Goal: Complete application form

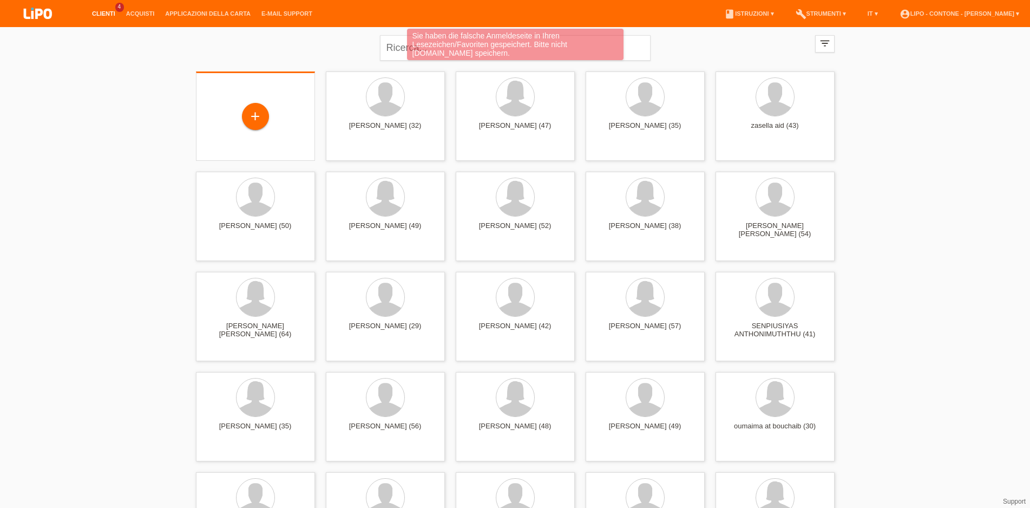
click at [280, 115] on div "+" at bounding box center [256, 117] width 102 height 29
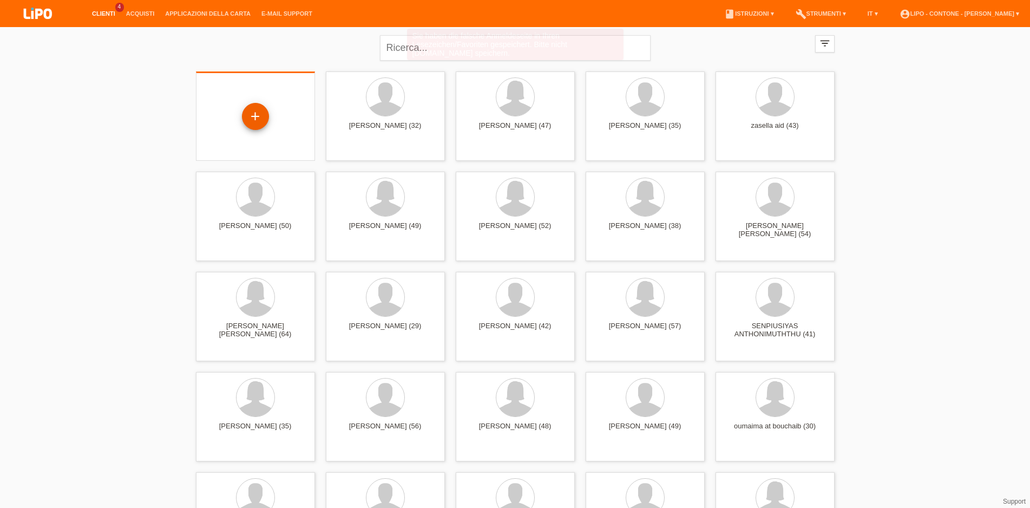
click at [268, 120] on div "+" at bounding box center [255, 116] width 27 height 27
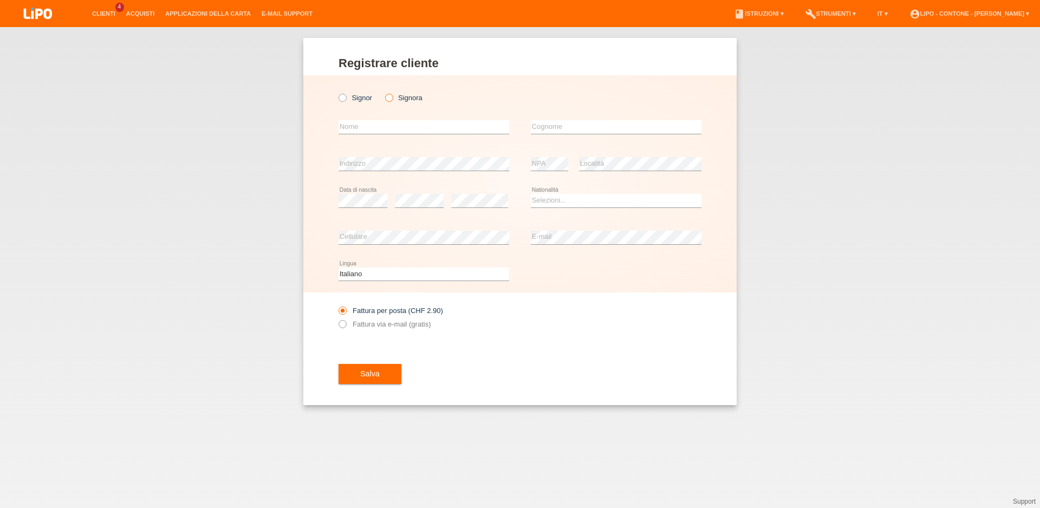
click at [399, 99] on label "Signora" at bounding box center [403, 98] width 37 height 8
click at [392, 99] on input "Signora" at bounding box center [388, 97] width 7 height 7
radio input "true"
click at [383, 125] on input "text" at bounding box center [423, 127] width 171 height 14
type input "[PERSON_NAME]"
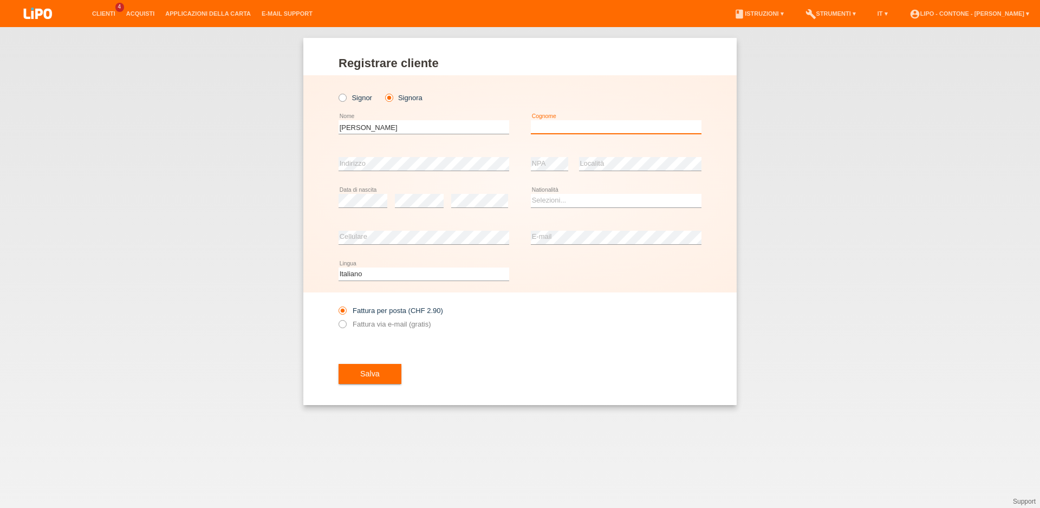
click at [538, 131] on input "text" at bounding box center [616, 127] width 171 height 14
type input "[PERSON_NAME]"
click at [373, 131] on input "natera" at bounding box center [423, 127] width 171 height 14
type input "n"
type input "elfrida"
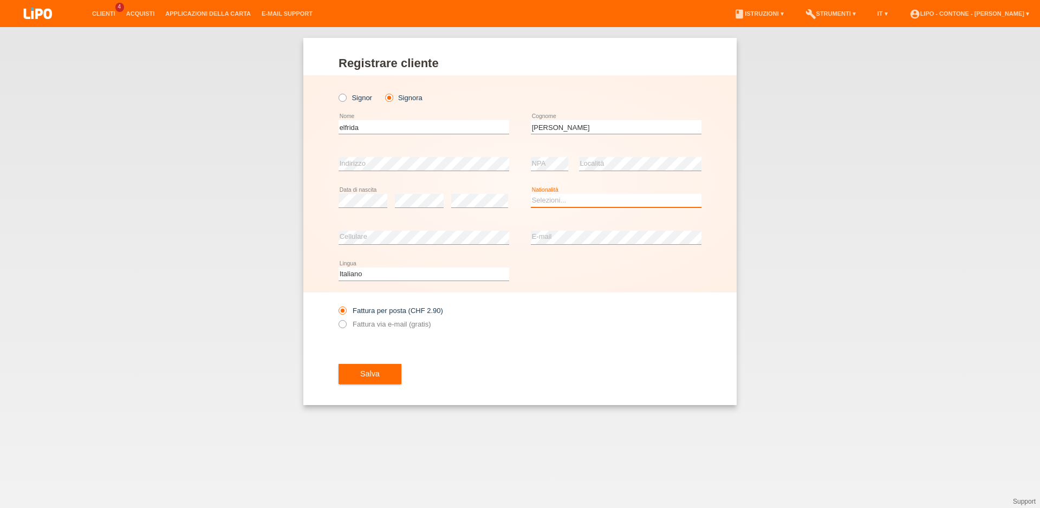
click at [531, 194] on select "Selezioni... Svizzera Austria Germania Liechtenstein ------------ Afghanistan A…" at bounding box center [616, 200] width 171 height 13
select select "IT"
click at [0, 0] on option "[GEOGRAPHIC_DATA]" at bounding box center [0, 0] width 0 height 0
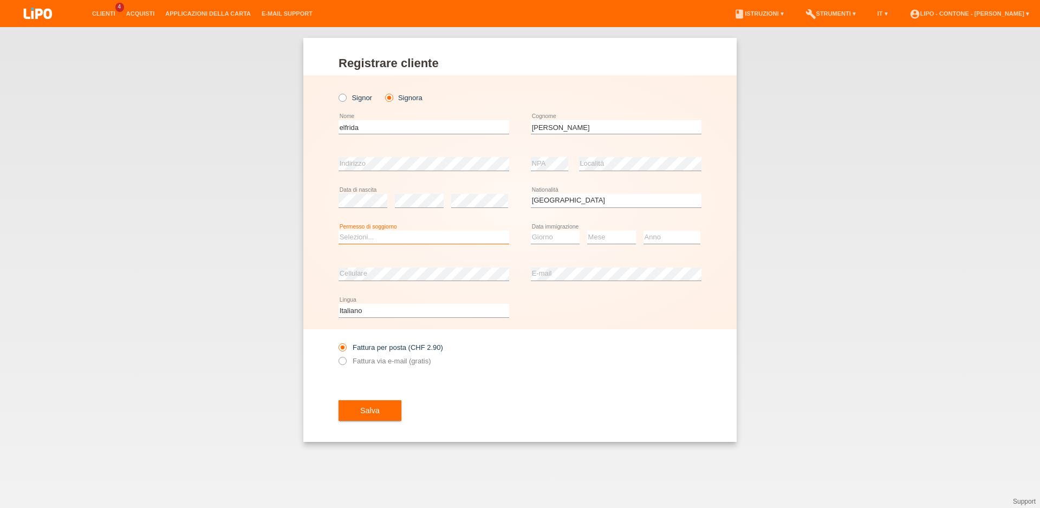
click at [338, 231] on select "Selezioni... C B B - Status di rifugiato Altro" at bounding box center [423, 237] width 171 height 13
select select "C"
click at [0, 0] on option "C" at bounding box center [0, 0] width 0 height 0
click at [528, 241] on div "Selezioni... C B B - Status di rifugiato Altro error Permesso di soggiorno Gior…" at bounding box center [519, 237] width 363 height 37
click at [531, 231] on select "Giorno 01 02 03 04 05 06 07 08 09 10" at bounding box center [555, 237] width 49 height 13
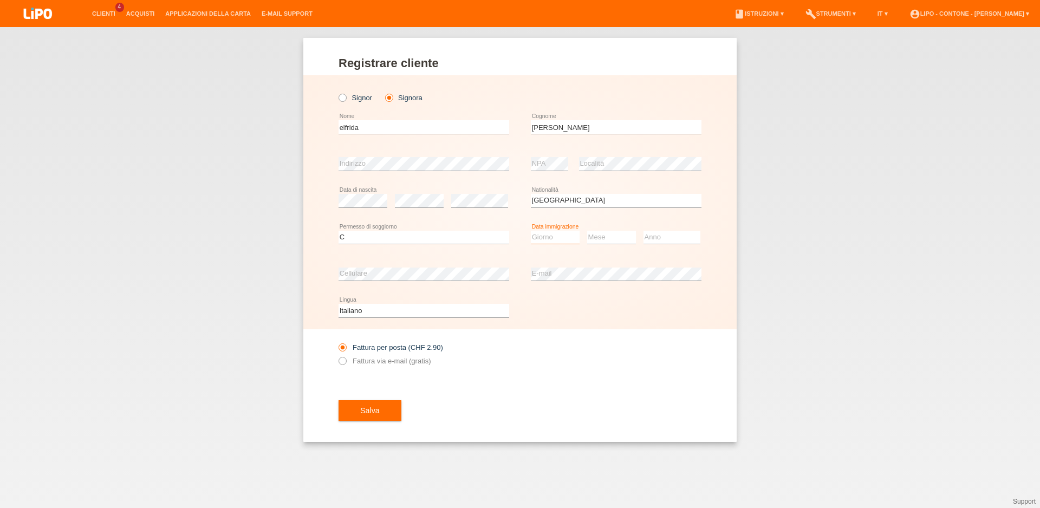
select select "29"
click at [0, 0] on option "29" at bounding box center [0, 0] width 0 height 0
click at [587, 231] on select "Mese 01 02 03 04 05 06 07 08 09 10 11" at bounding box center [611, 237] width 49 height 13
select select "12"
click at [0, 0] on option "12" at bounding box center [0, 0] width 0 height 0
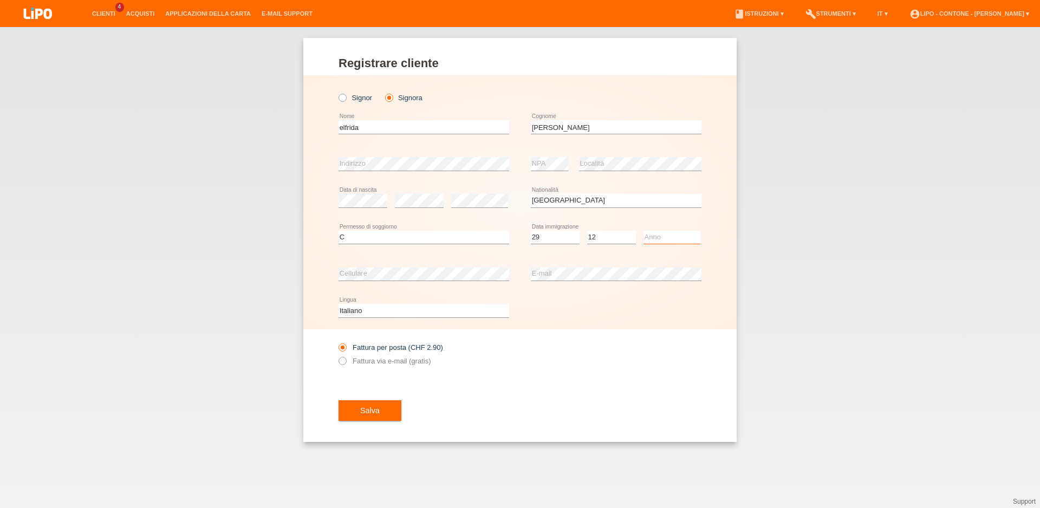
click at [643, 231] on select "Anno 2025 2024 2023 2022 2021 2020 2019 2018 2017 2016 2015 2014 2013 2012 2011…" at bounding box center [671, 237] width 57 height 13
select select "2000"
click at [0, 0] on option "2000" at bounding box center [0, 0] width 0 height 0
click at [337, 355] on icon at bounding box center [337, 355] width 0 height 0
click at [344, 363] on input "Fattura via e-mail (gratis)" at bounding box center [341, 364] width 7 height 14
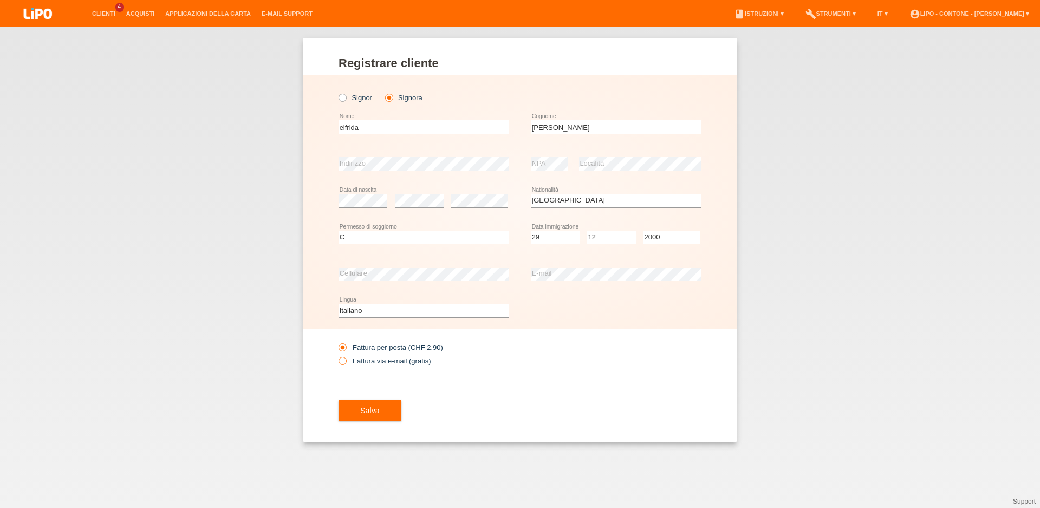
radio input "true"
click at [365, 415] on span "Salva" at bounding box center [369, 410] width 19 height 9
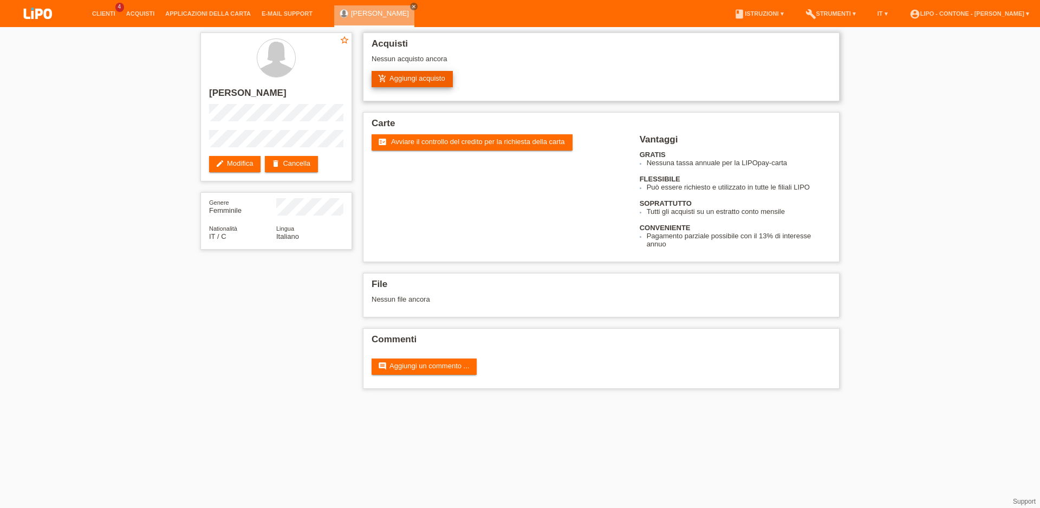
click at [396, 82] on link "add_shopping_cart Aggiungi acquisto" at bounding box center [411, 79] width 81 height 16
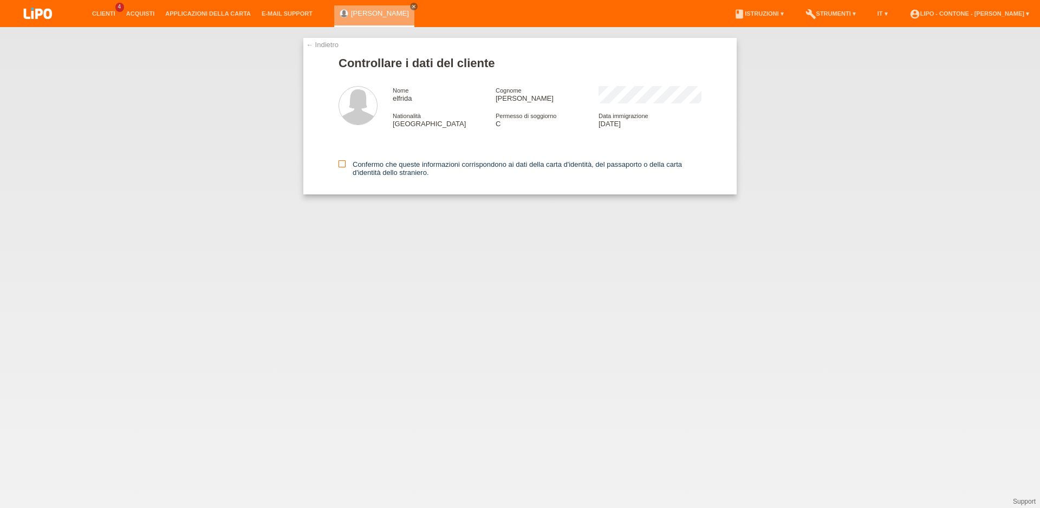
click at [342, 167] on icon at bounding box center [341, 163] width 7 height 7
click at [342, 167] on input "Confermo che queste informazioni corrispondono ai dati della carta d'identità, …" at bounding box center [341, 163] width 7 height 7
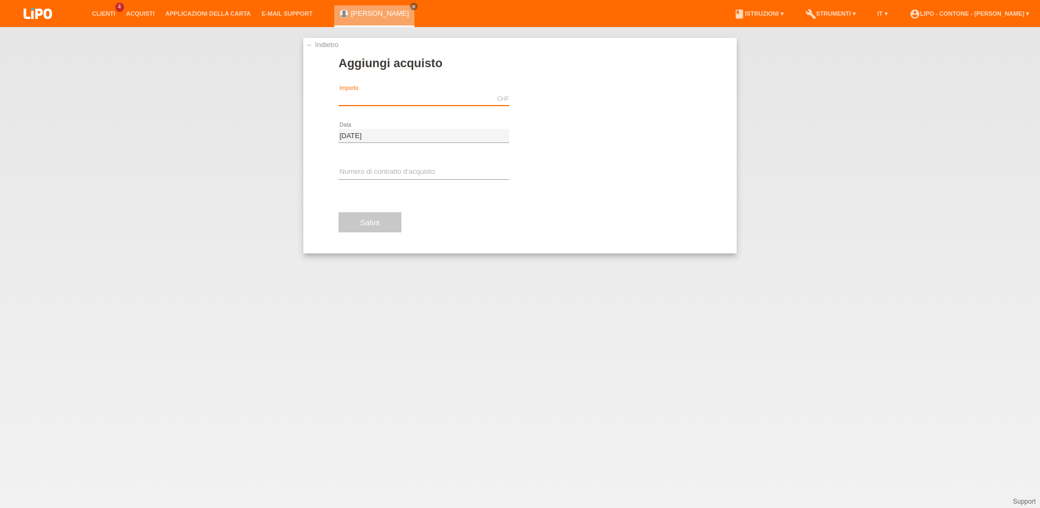
click at [367, 100] on input "text" at bounding box center [423, 99] width 171 height 14
type input "903.00"
click at [537, 99] on icon "assignment_turned_in" at bounding box center [532, 99] width 9 height 9
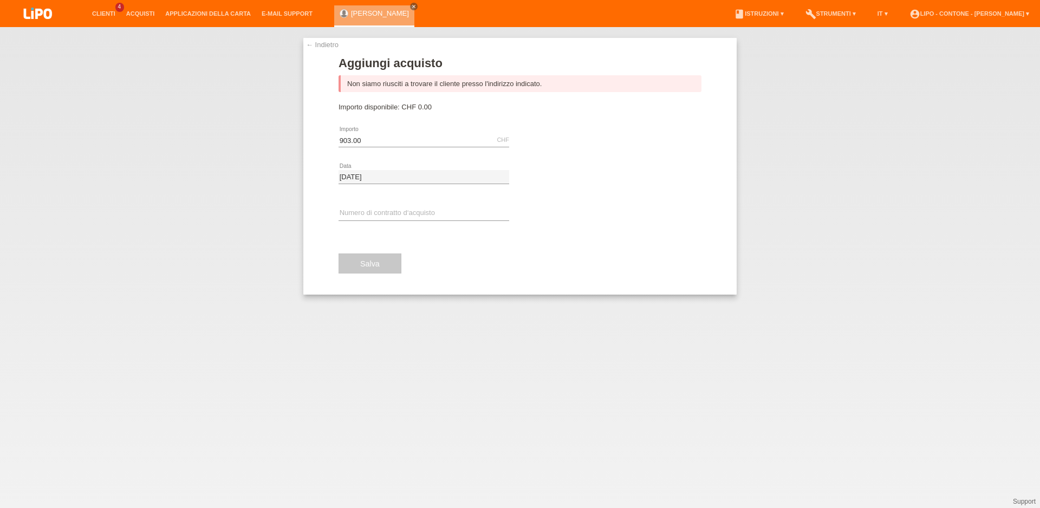
click at [324, 45] on link "← Indietro" at bounding box center [322, 45] width 32 height 8
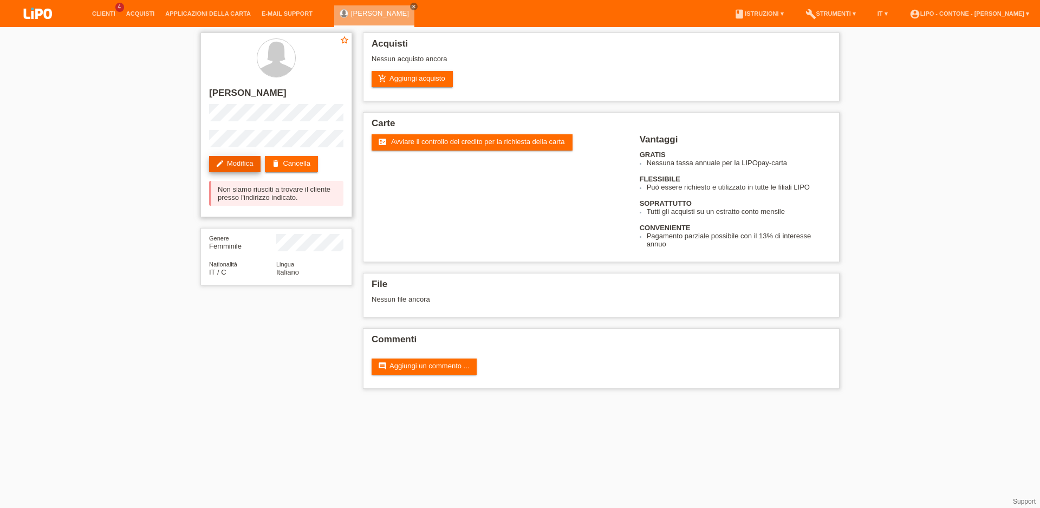
click at [236, 167] on link "edit Modifica" at bounding box center [234, 164] width 51 height 16
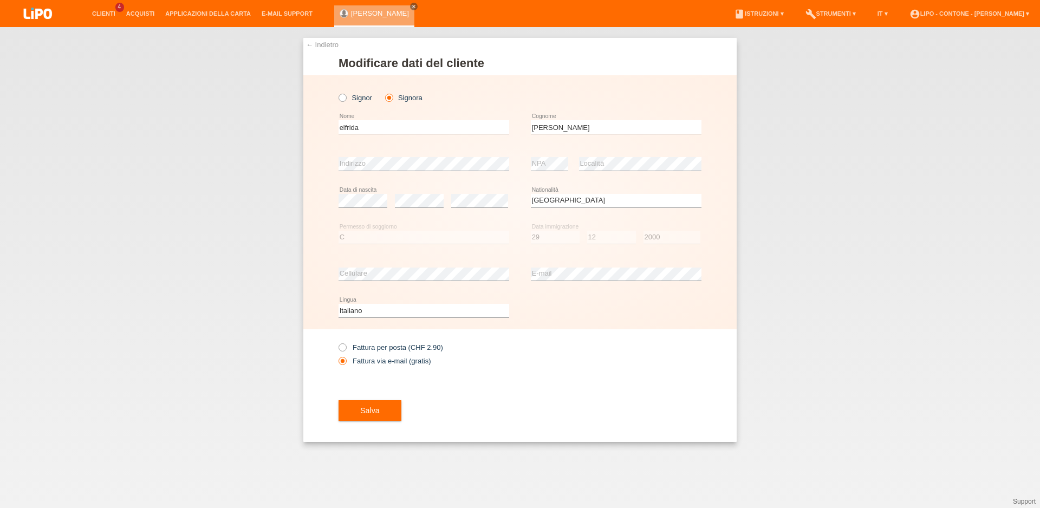
select select "IT"
select select "C"
select select "29"
select select "12"
select select "2000"
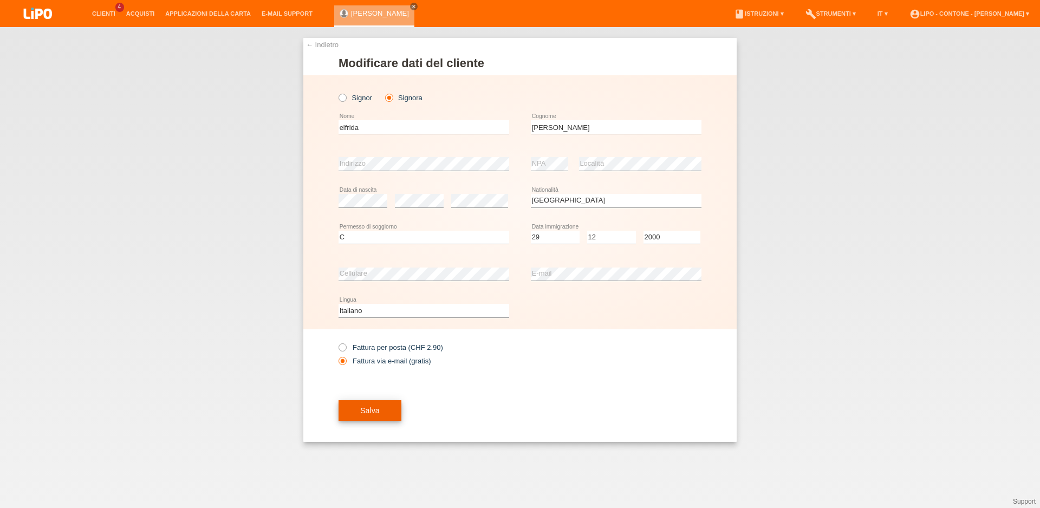
drag, startPoint x: 375, startPoint y: 405, endPoint x: 370, endPoint y: 408, distance: 6.3
click at [370, 408] on button "Salva" at bounding box center [369, 410] width 63 height 21
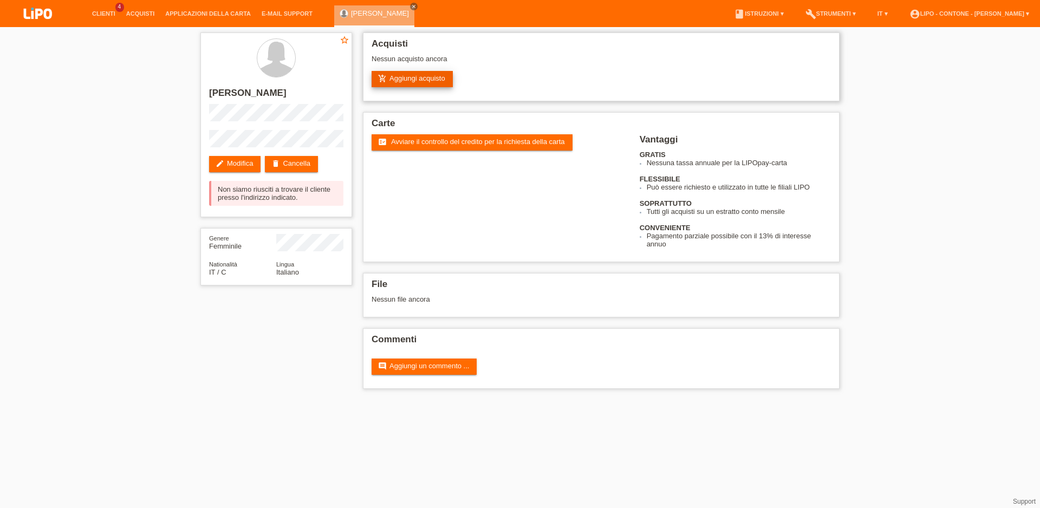
click at [404, 81] on link "add_shopping_cart Aggiungi acquisto" at bounding box center [411, 79] width 81 height 16
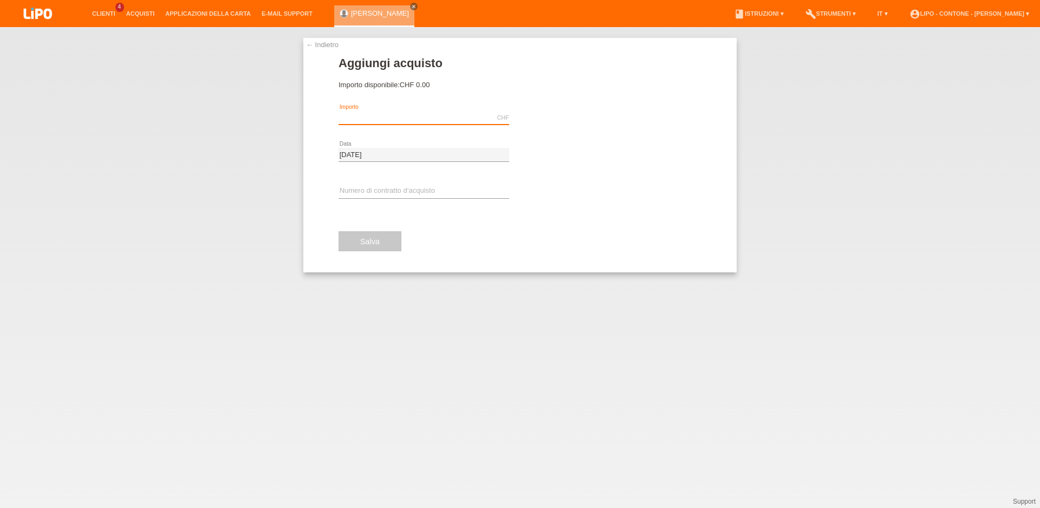
click at [363, 119] on input "text" at bounding box center [423, 118] width 171 height 14
type input "903.00"
click at [537, 113] on link "assignment_turned_in Eseguire l’autorizzazione" at bounding box center [573, 117] width 106 height 17
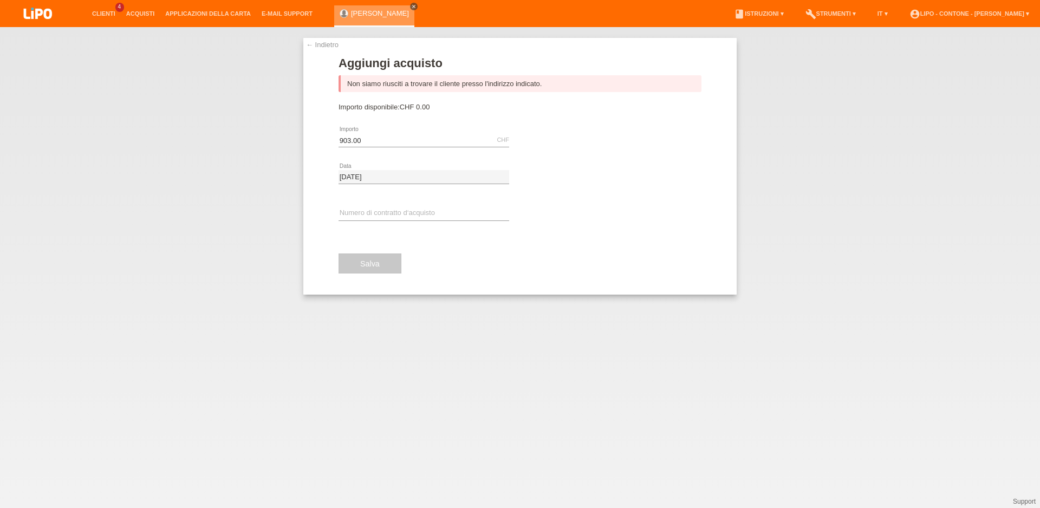
click at [411, 8] on icon "close" at bounding box center [413, 6] width 5 height 5
click at [306, 44] on link "← Indietro" at bounding box center [322, 45] width 32 height 8
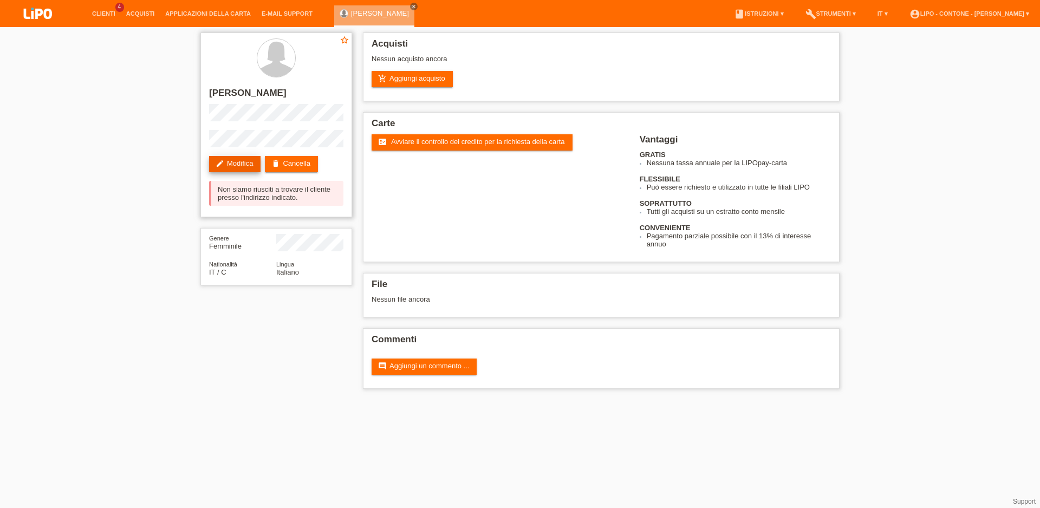
click at [231, 166] on link "edit Modifica" at bounding box center [234, 164] width 51 height 16
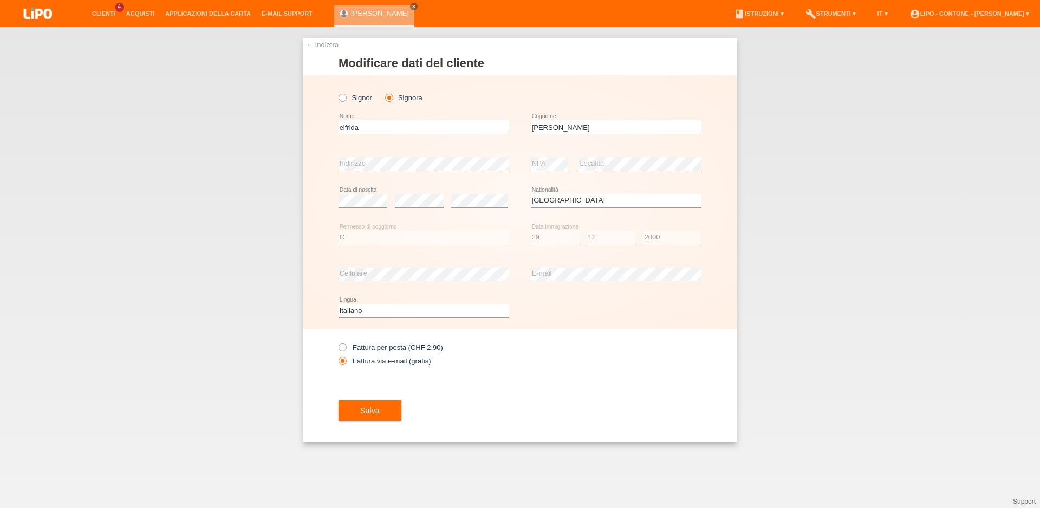
select select "IT"
select select "C"
select select "29"
select select "12"
select select "2000"
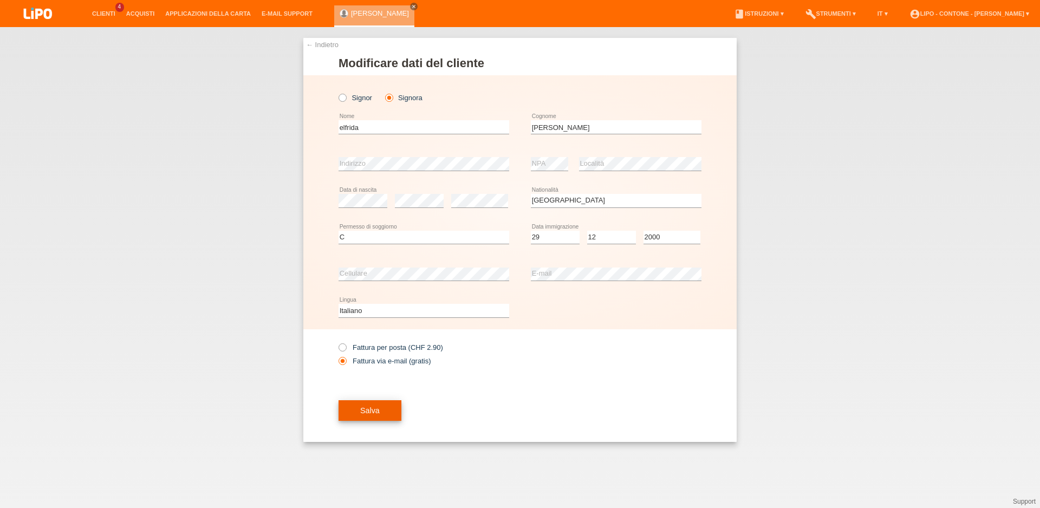
click at [368, 411] on span "Salva" at bounding box center [369, 410] width 19 height 9
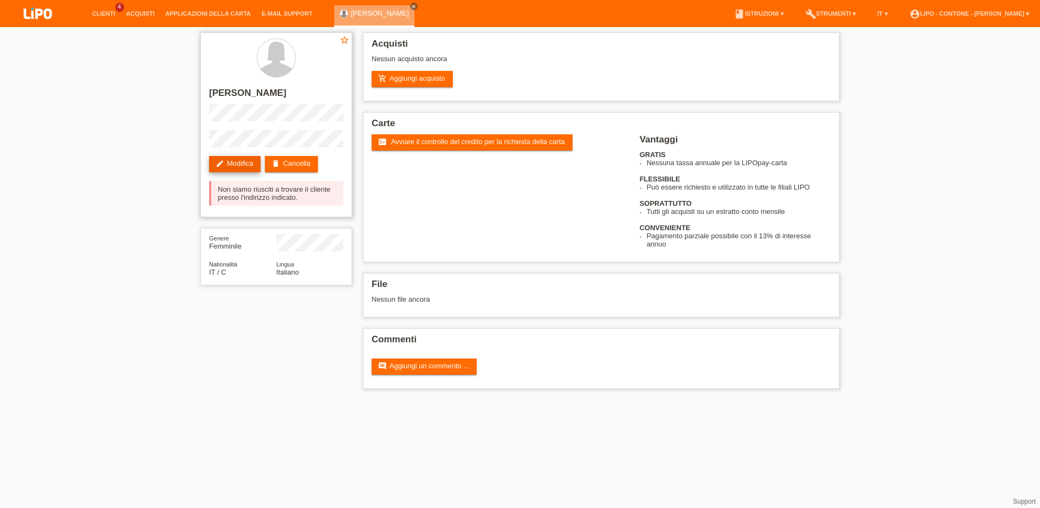
click at [229, 165] on link "edit Modifica" at bounding box center [234, 164] width 51 height 16
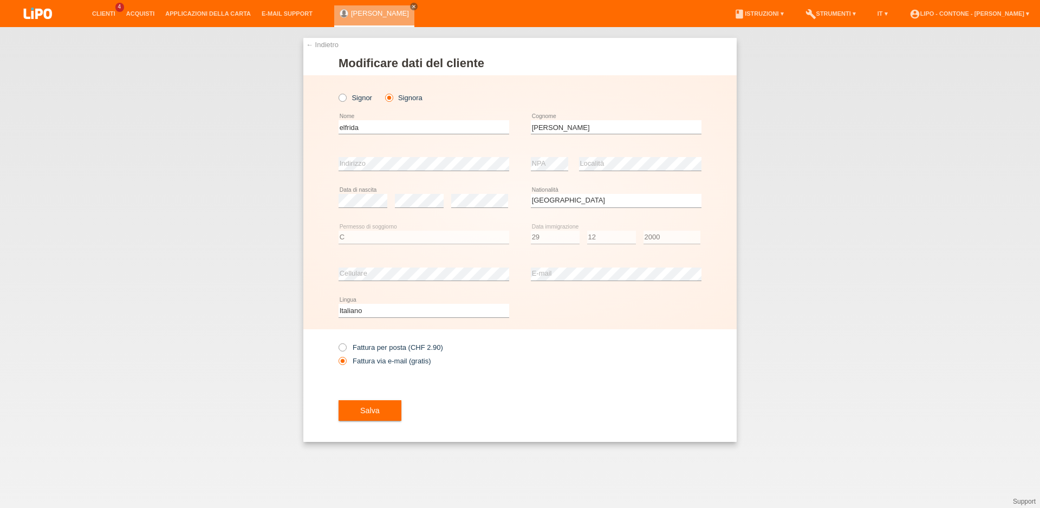
select select "IT"
select select "C"
select select "29"
select select "12"
select select "2000"
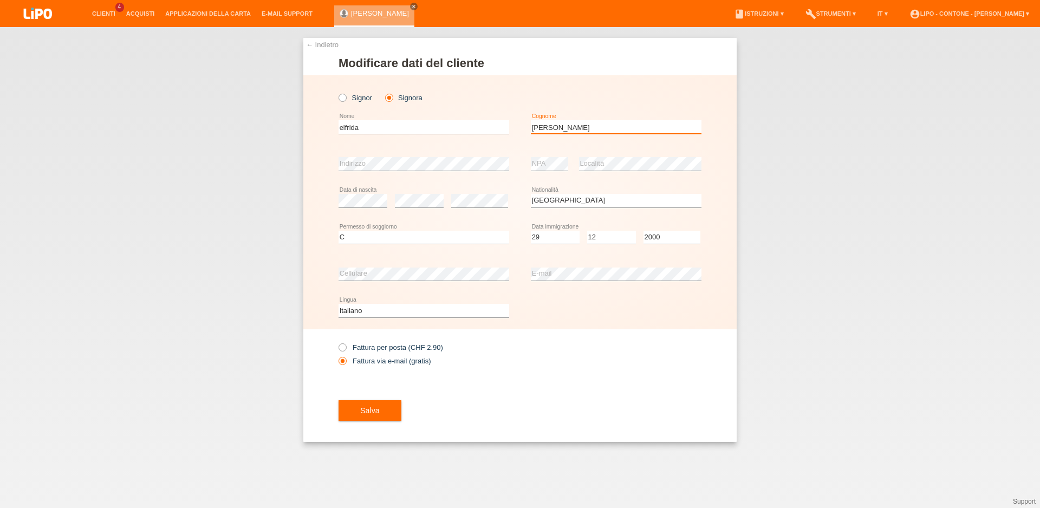
click at [581, 126] on input "natera" at bounding box center [616, 127] width 171 height 14
type input "n"
type input "[PERSON_NAME]"
click at [376, 408] on span "Salva" at bounding box center [369, 410] width 19 height 9
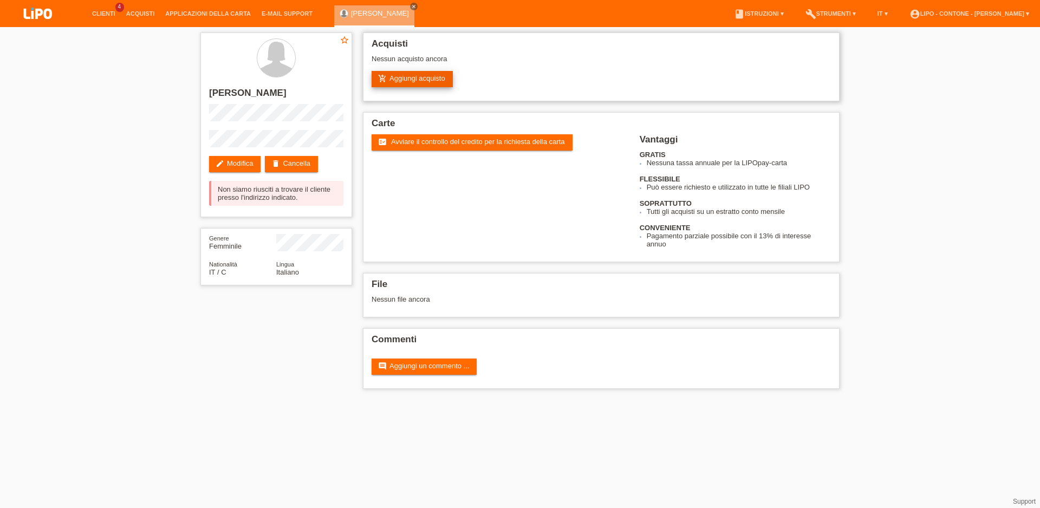
click at [400, 80] on link "add_shopping_cart Aggiungi acquisto" at bounding box center [411, 79] width 81 height 16
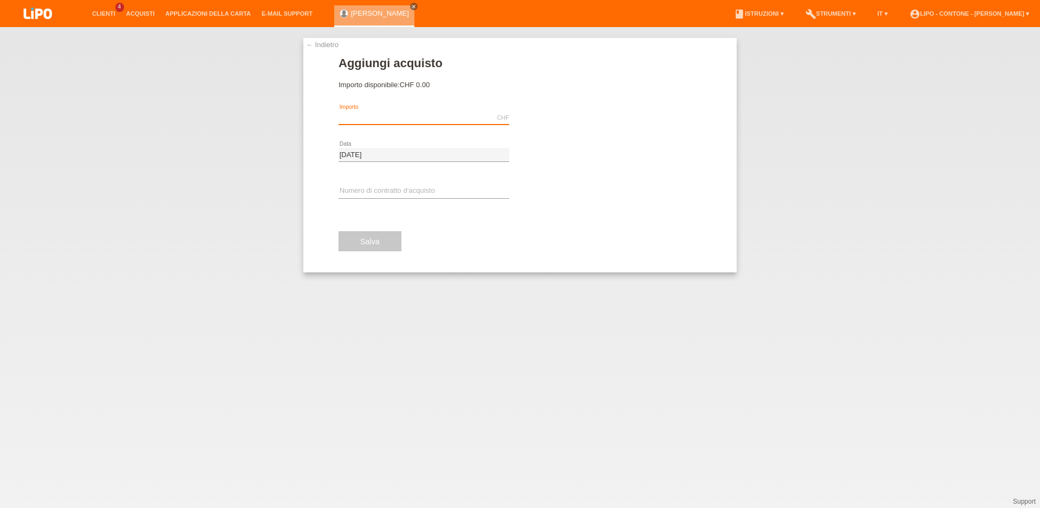
click at [364, 121] on input "text" at bounding box center [423, 118] width 171 height 14
type input "903.00"
click at [569, 115] on span "Eseguire l’autorizzazione" at bounding box center [578, 118] width 79 height 8
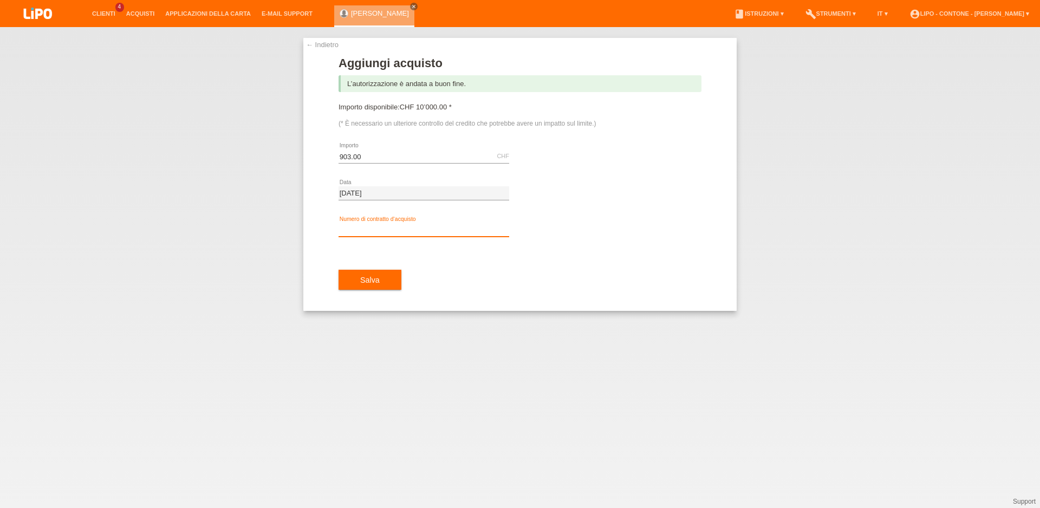
click at [387, 232] on input "text" at bounding box center [423, 230] width 171 height 14
type input "XM0RKC"
click at [371, 282] on span "Salva" at bounding box center [369, 280] width 19 height 9
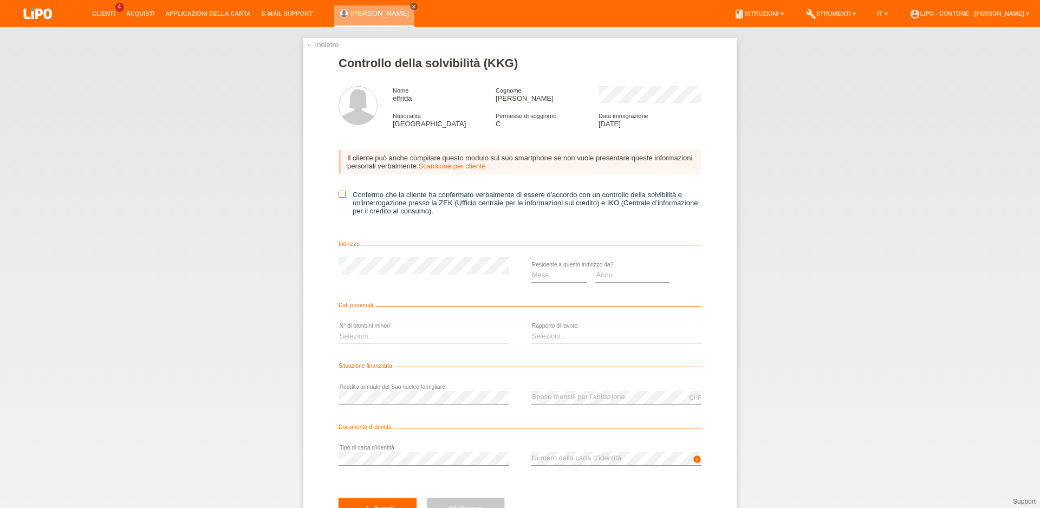
click at [338, 198] on icon at bounding box center [341, 194] width 7 height 7
click at [338, 198] on input "Confermo che la cliente ha confermato verbalmente di essere d'accordo con un co…" at bounding box center [341, 194] width 7 height 7
checkbox input "true"
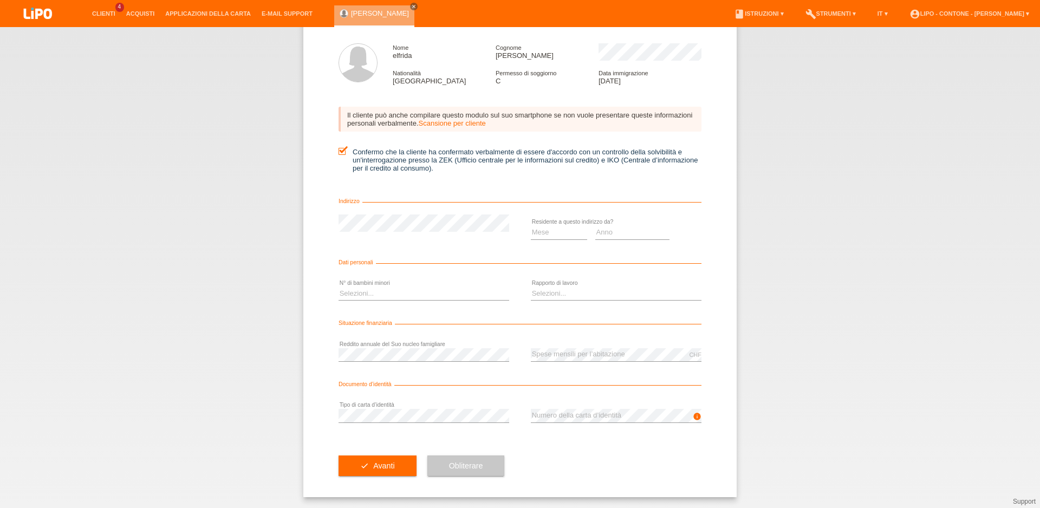
scroll to position [48, 0]
click at [411, 4] on icon "close" at bounding box center [413, 6] width 5 height 5
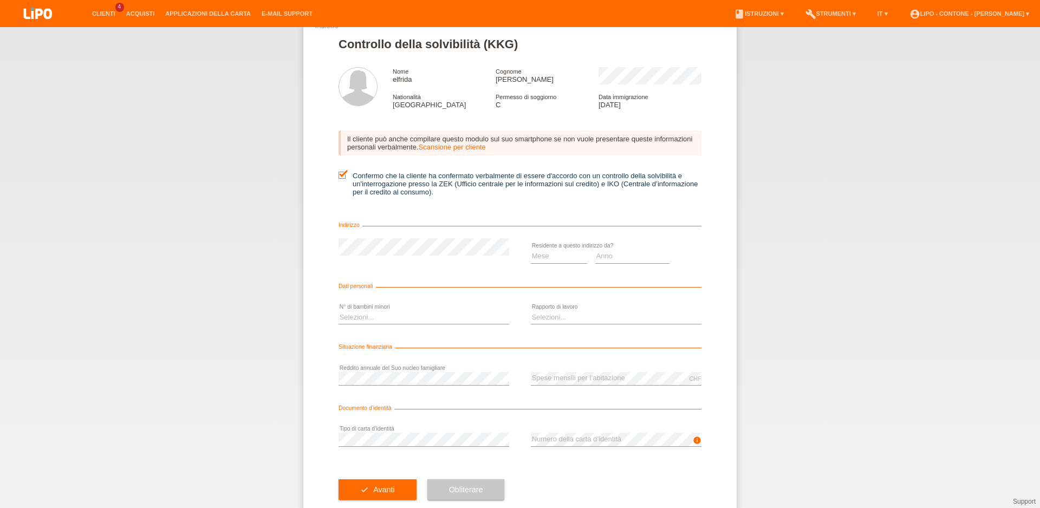
scroll to position [0, 0]
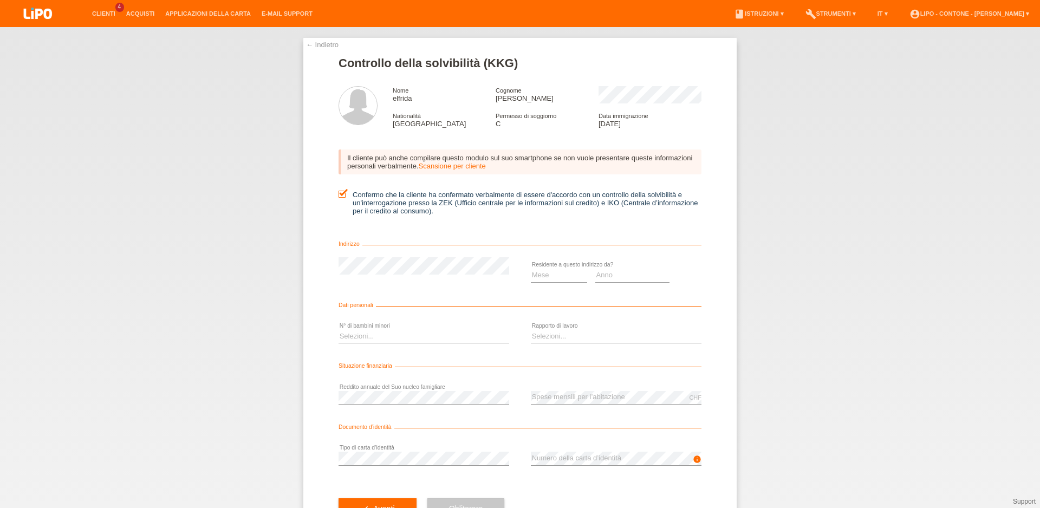
click at [313, 44] on link "← Indietro" at bounding box center [322, 45] width 32 height 8
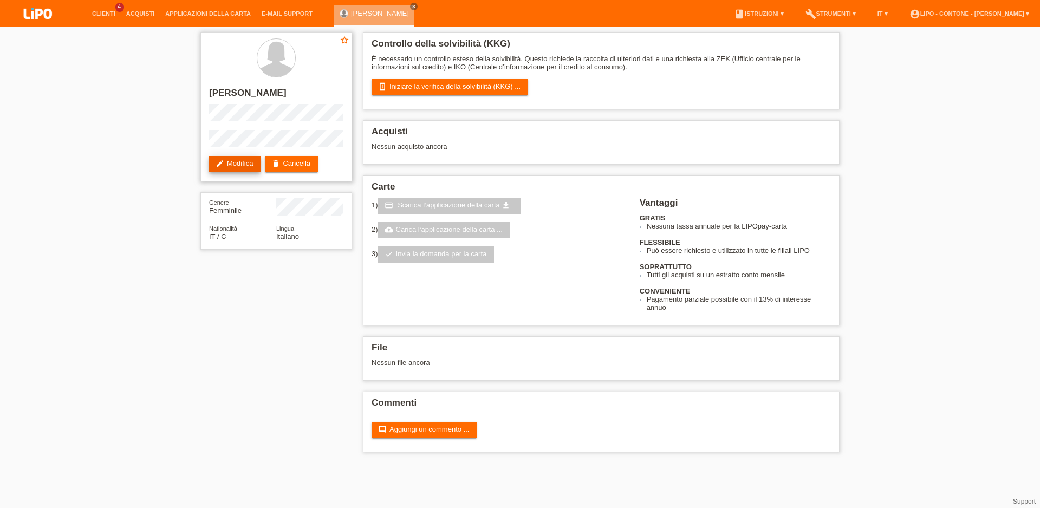
click at [221, 172] on link "edit Modifica" at bounding box center [234, 164] width 51 height 16
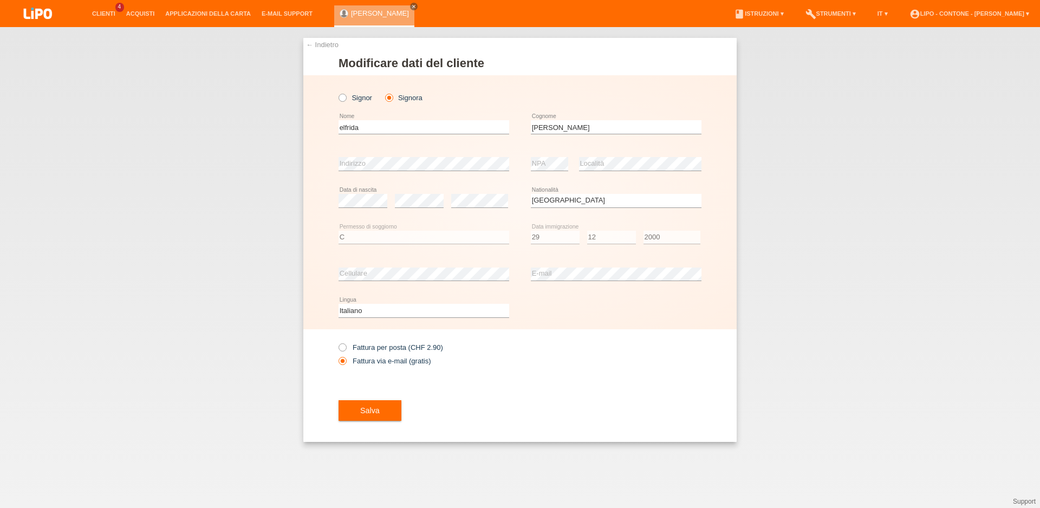
select select "IT"
select select "C"
select select "29"
select select "12"
select select "2000"
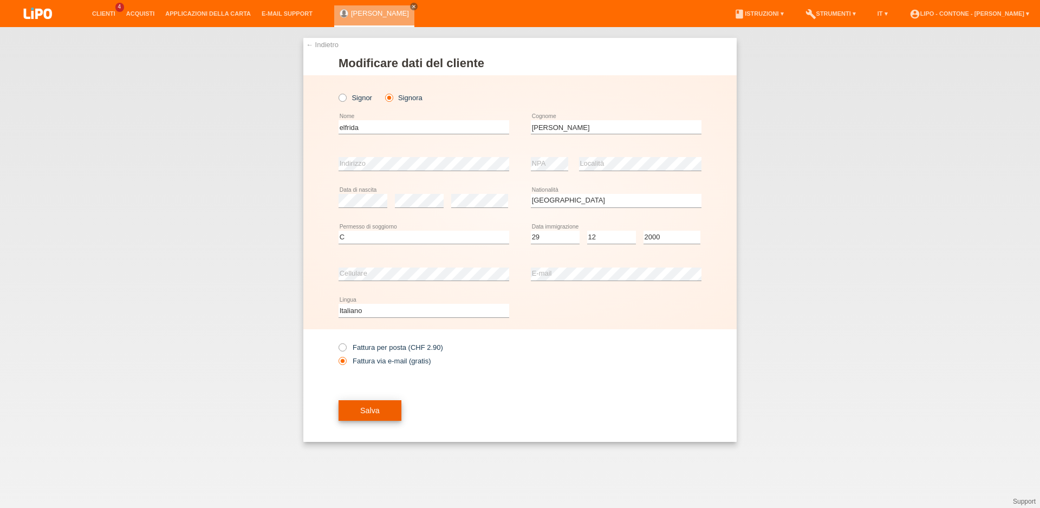
click at [370, 415] on span "Salva" at bounding box center [369, 410] width 19 height 9
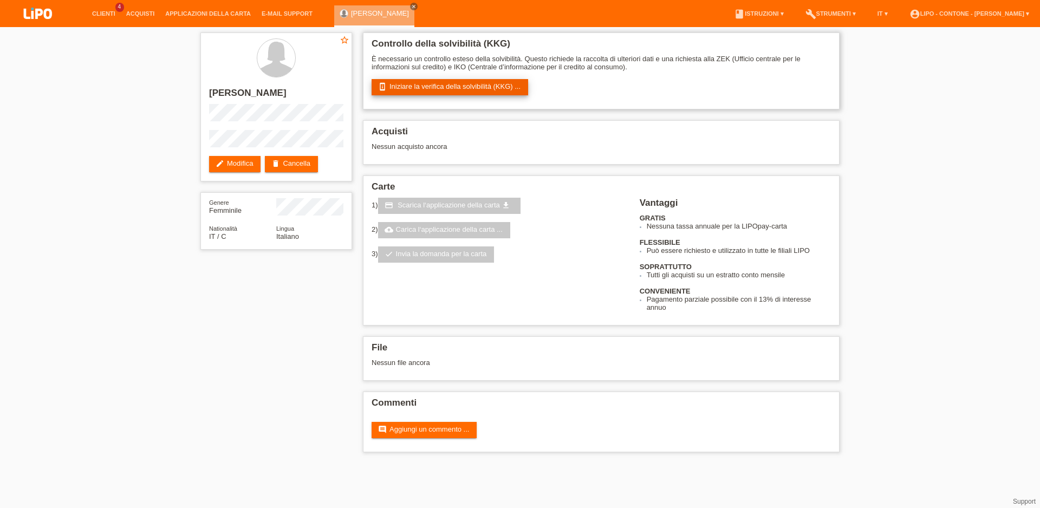
click at [444, 89] on link "perm_device_information Iniziare la verifica della solvibilità (KKG) ..." at bounding box center [449, 87] width 156 height 16
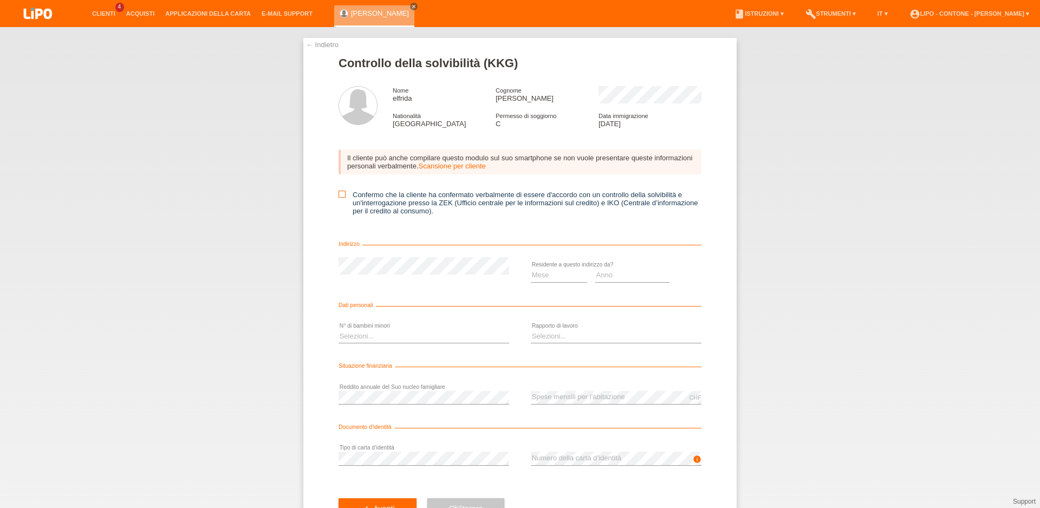
click at [338, 196] on icon at bounding box center [341, 194] width 7 height 7
click at [338, 196] on input "Confermo che la cliente ha confermato verbalmente di essere d'accordo con un co…" at bounding box center [341, 194] width 7 height 7
checkbox input "true"
click at [531, 269] on select "Mese 01 02 03 04 05 06 07 08 09 10" at bounding box center [559, 275] width 56 height 13
click at [0, 0] on option "06" at bounding box center [0, 0] width 0 height 0
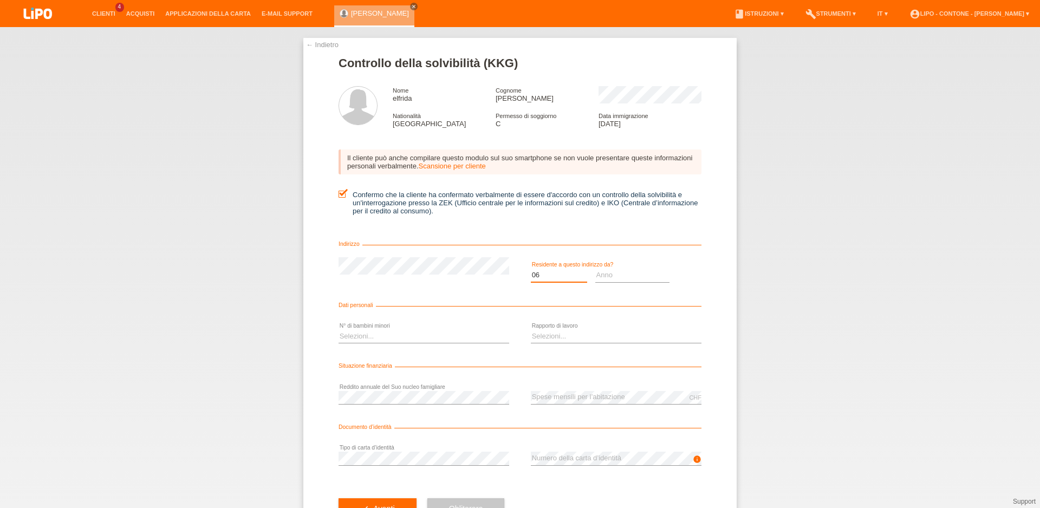
click at [531, 269] on select "Mese 01 02 03 04 05 06 07 08 09 10" at bounding box center [559, 275] width 56 height 13
select select "07"
click at [0, 0] on option "07" at bounding box center [0, 0] width 0 height 0
click at [595, 269] on select "Anno 2025 2024 2023 2022 2021 2020 2019 2018 2017 2016 2015 2014 2013 2012 2011…" at bounding box center [632, 275] width 75 height 13
select select "2025"
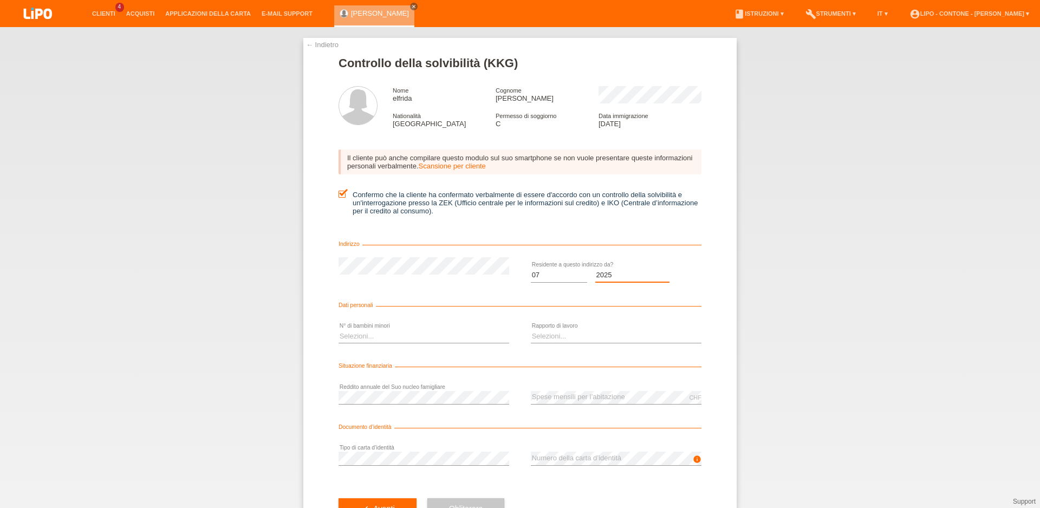
click at [0, 0] on option "2025" at bounding box center [0, 0] width 0 height 0
click at [338, 330] on select "Selezioni... 0 1 2 3 4 5 6 7 8 9" at bounding box center [423, 336] width 171 height 13
select select "0"
click at [0, 0] on option "0" at bounding box center [0, 0] width 0 height 0
click at [531, 330] on select "Selezioni... A tempo indeterminato A tempo determinato Apprendista/studente Pen…" at bounding box center [616, 336] width 171 height 13
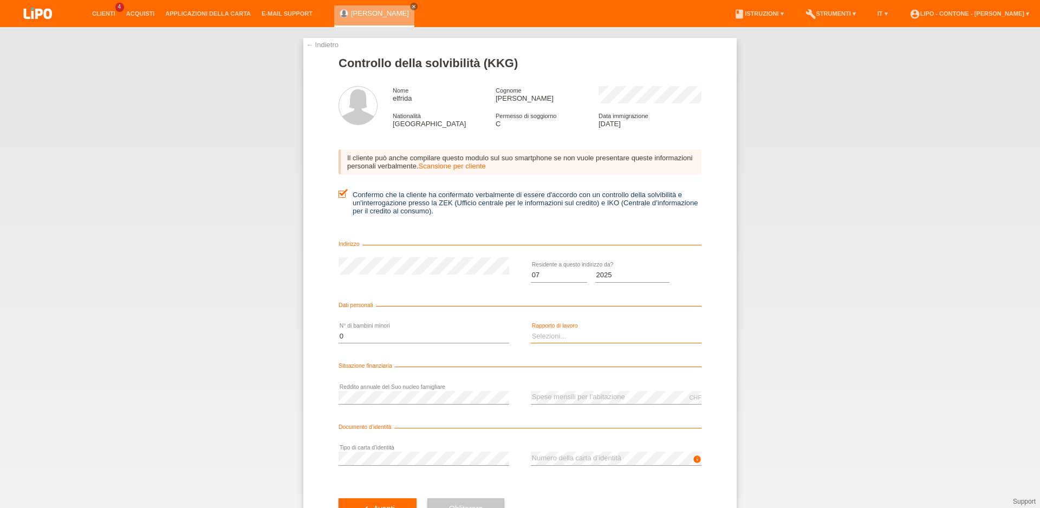
select select "RETIRED"
click at [0, 0] on option "Pensionato" at bounding box center [0, 0] width 0 height 0
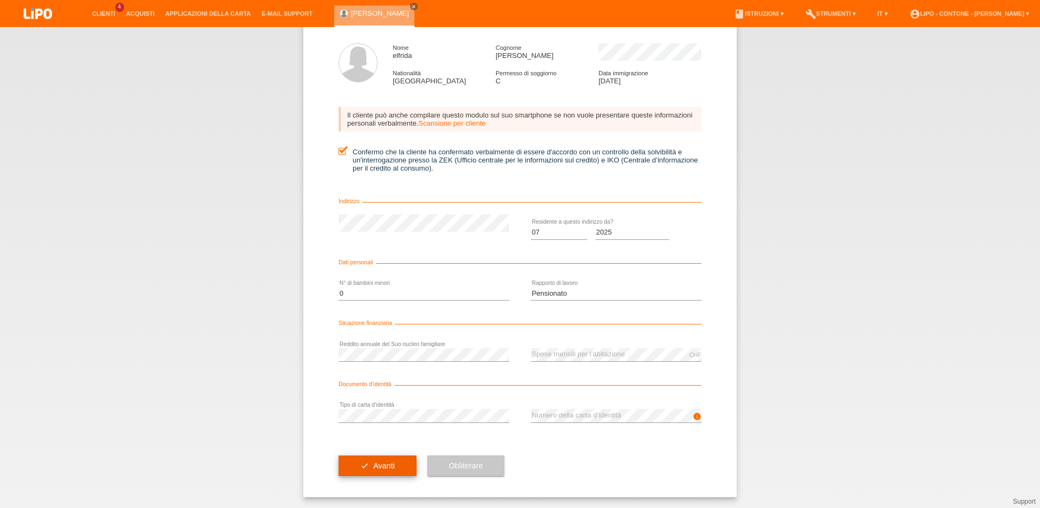
click at [387, 461] on button "check Avanti" at bounding box center [377, 465] width 78 height 21
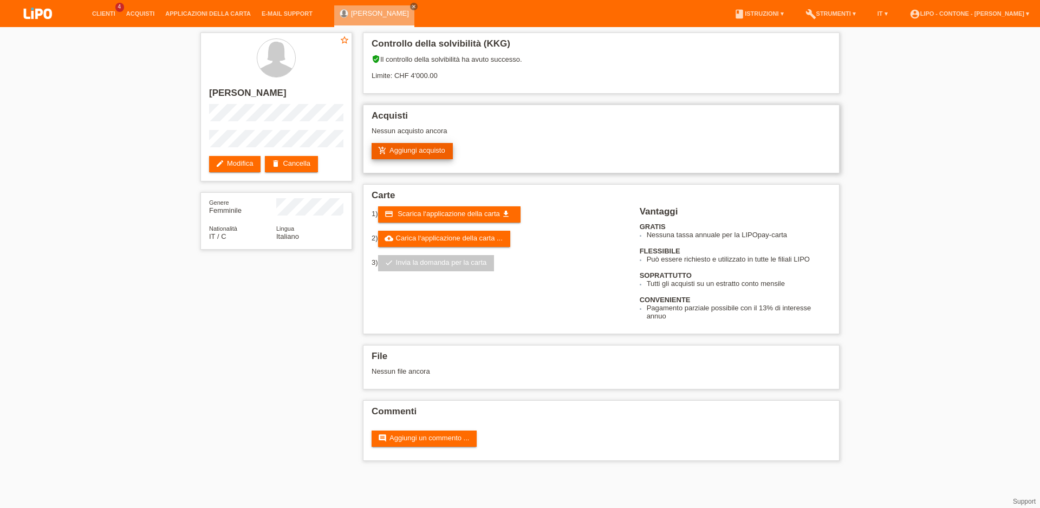
click at [418, 154] on link "add_shopping_cart Aggiungi acquisto" at bounding box center [411, 151] width 81 height 16
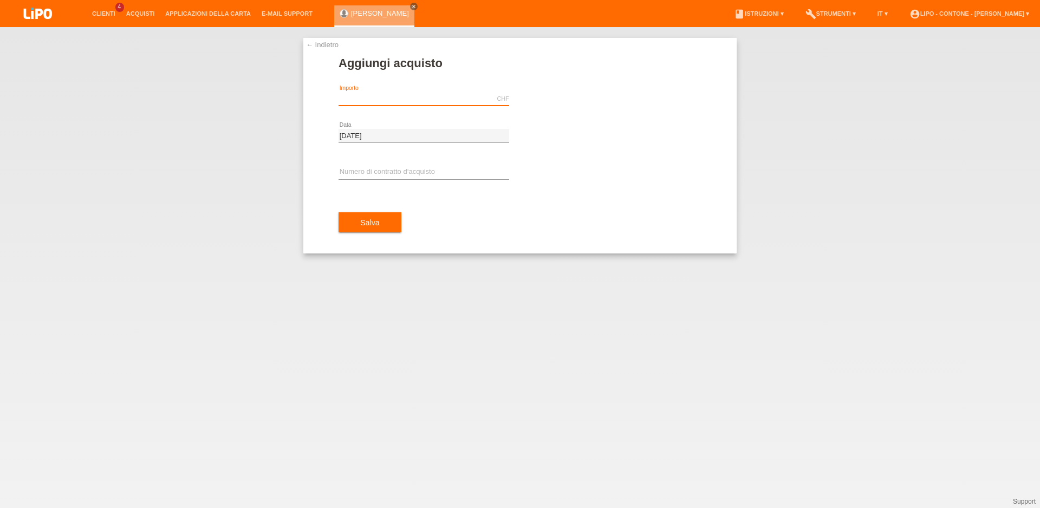
click at [382, 95] on input "text" at bounding box center [423, 99] width 171 height 14
type input "903.00"
click at [351, 169] on input "text" at bounding box center [423, 173] width 171 height 14
type input "XM0RKC"
click at [345, 220] on button "Salva" at bounding box center [369, 222] width 63 height 21
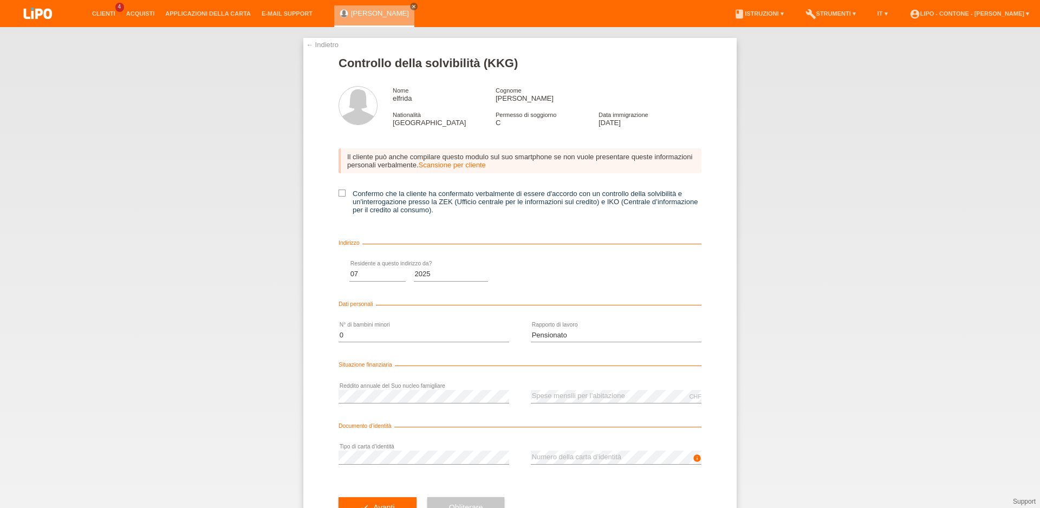
select select "07"
select select "2025"
select select "0"
select select "RETIRED"
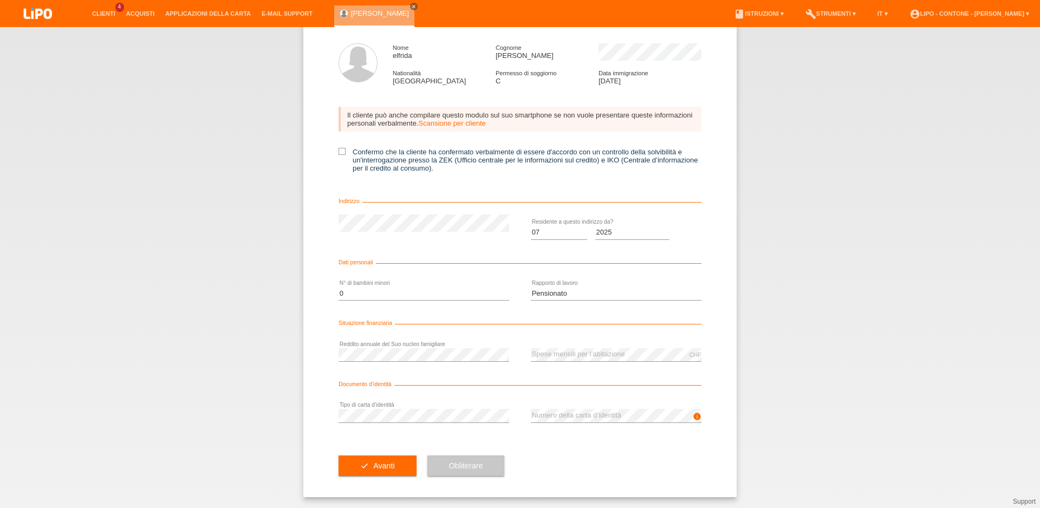
scroll to position [48, 0]
click at [384, 464] on span "Avanti" at bounding box center [383, 465] width 21 height 9
click at [342, 148] on label "Confermo che la cliente ha confermato verbalmente di essere d'accordo con un co…" at bounding box center [519, 160] width 363 height 24
click at [342, 148] on input "Confermo che la cliente ha confermato verbalmente di essere d'accordo con un co…" at bounding box center [341, 151] width 7 height 7
checkbox input "true"
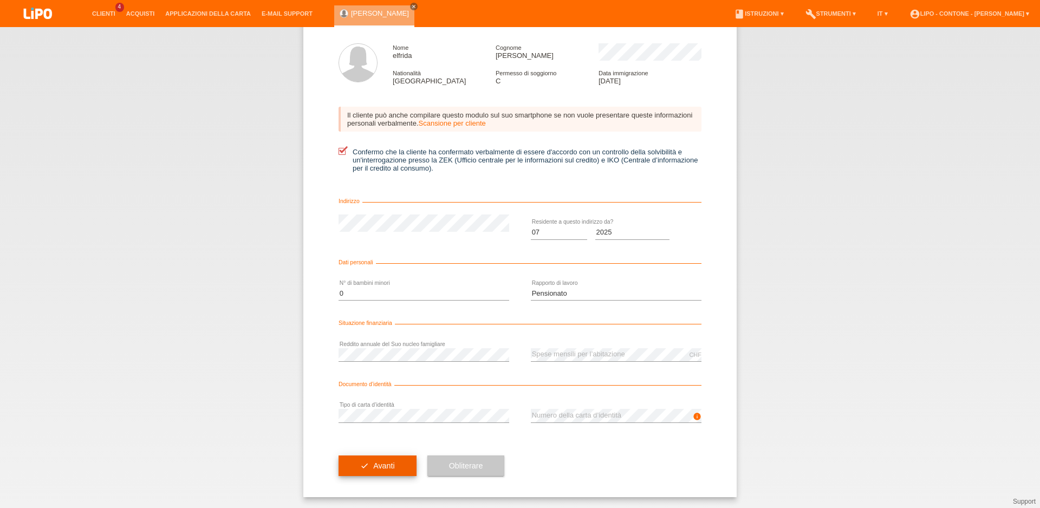
click at [354, 468] on button "check Avanti" at bounding box center [377, 465] width 78 height 21
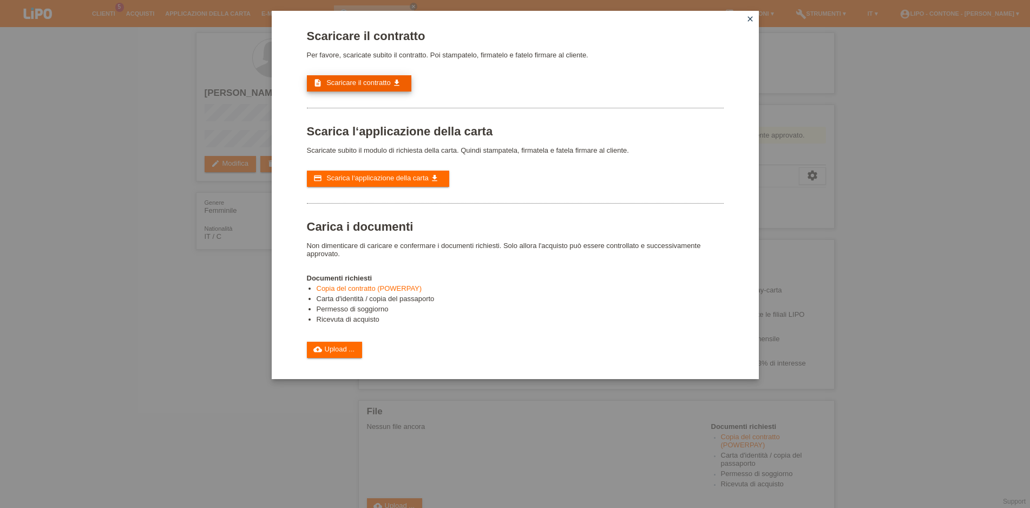
click at [351, 82] on span "Scaricare il contratto" at bounding box center [359, 83] width 64 height 8
click at [401, 182] on span "Scarica l‘applicazione della carta" at bounding box center [378, 178] width 102 height 8
click at [343, 358] on link "cloud_upload Upload ..." at bounding box center [335, 350] width 56 height 16
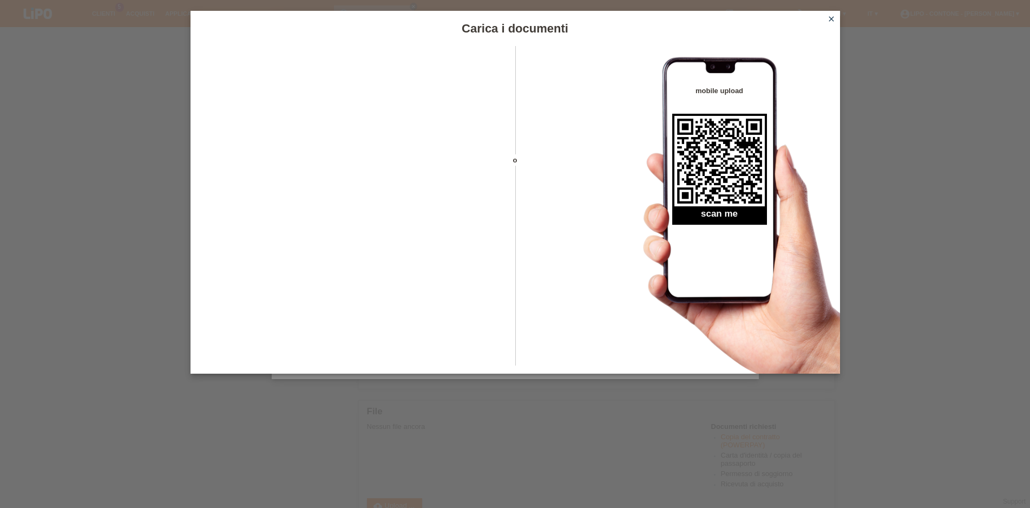
click at [833, 21] on icon "close" at bounding box center [831, 19] width 9 height 9
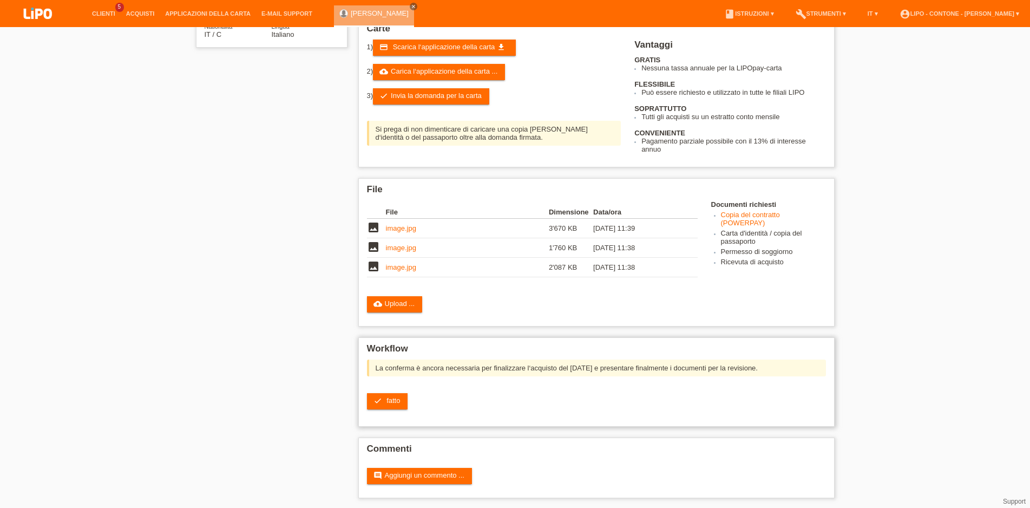
scroll to position [219, 0]
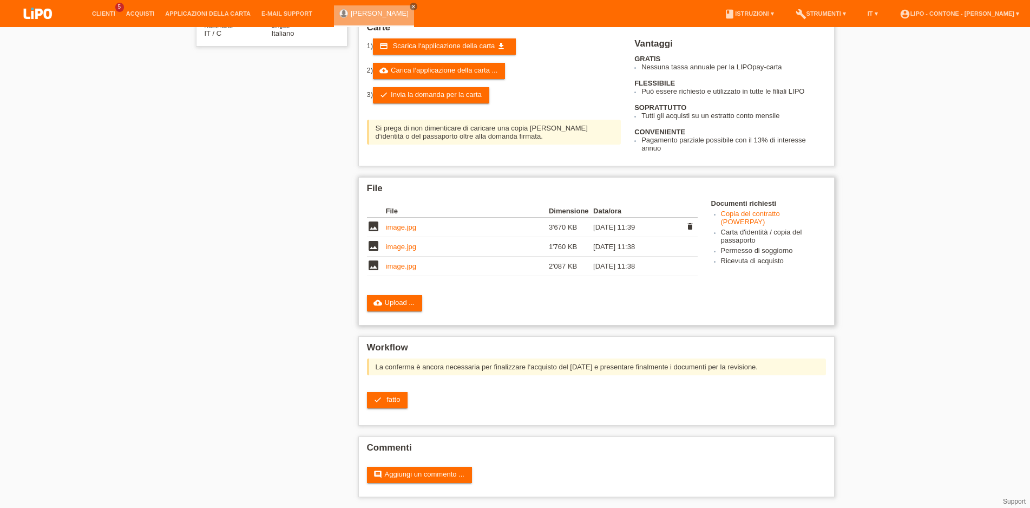
click at [415, 223] on link "image.jpg" at bounding box center [401, 227] width 30 height 8
click at [407, 246] on td "image.jpg" at bounding box center [467, 246] width 163 height 19
click at [408, 243] on link "image.jpg" at bounding box center [401, 247] width 30 height 8
click at [399, 263] on link "image.jpg" at bounding box center [401, 266] width 30 height 8
click at [388, 283] on div "File File Dimensione Data/ora image image.jpg 3'670 KB 18.08.2025 11:39 delete …" at bounding box center [596, 251] width 476 height 148
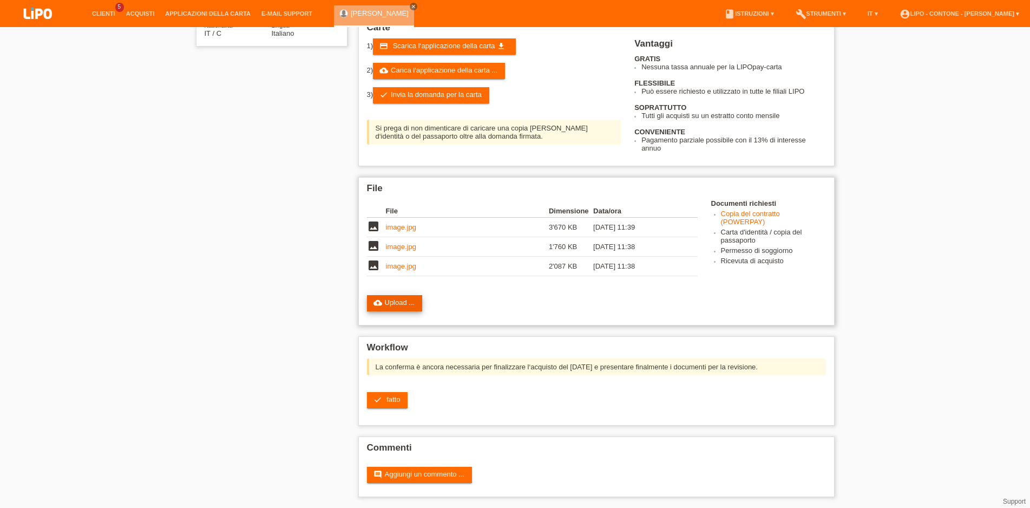
click at [390, 295] on link "cloud_upload Upload ..." at bounding box center [395, 303] width 56 height 16
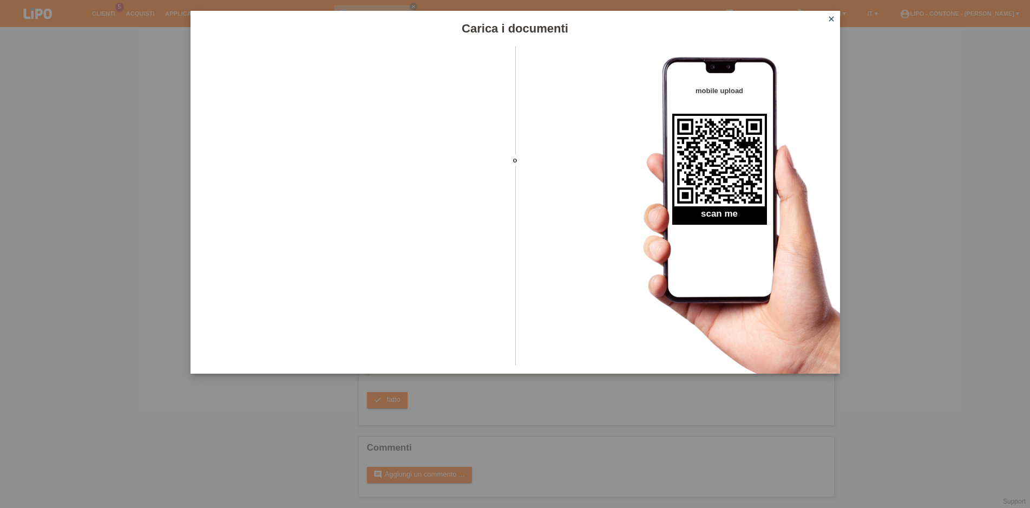
click at [830, 19] on icon "close" at bounding box center [831, 19] width 9 height 9
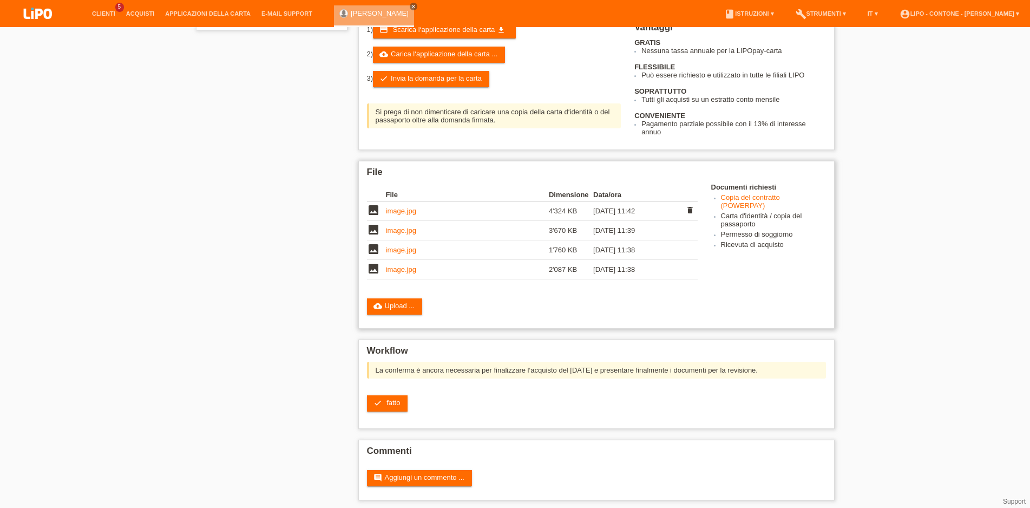
scroll to position [219, 0]
click at [401, 215] on link "image.jpg" at bounding box center [401, 211] width 30 height 8
click at [400, 315] on link "cloud_upload Upload ..." at bounding box center [395, 306] width 56 height 16
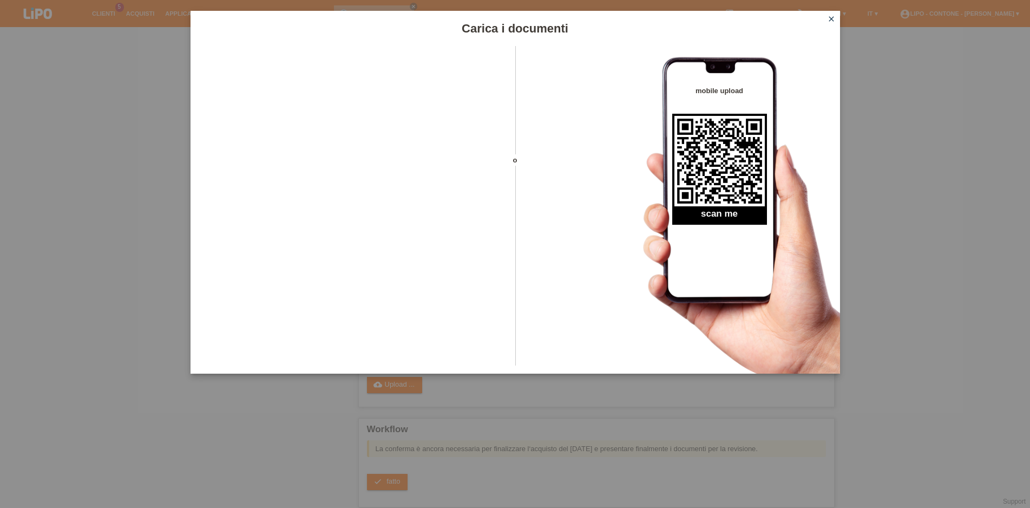
scroll to position [239, 0]
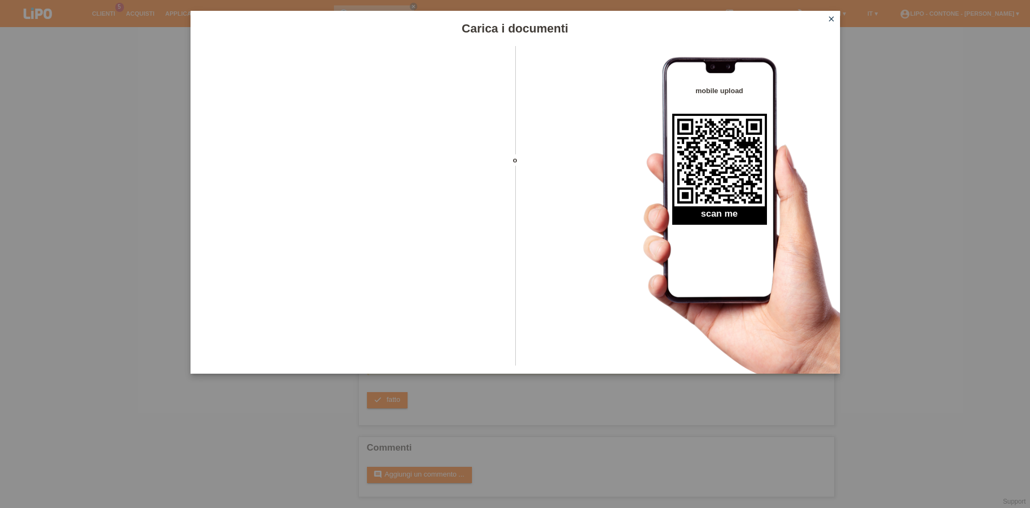
click at [830, 17] on icon "close" at bounding box center [831, 19] width 9 height 9
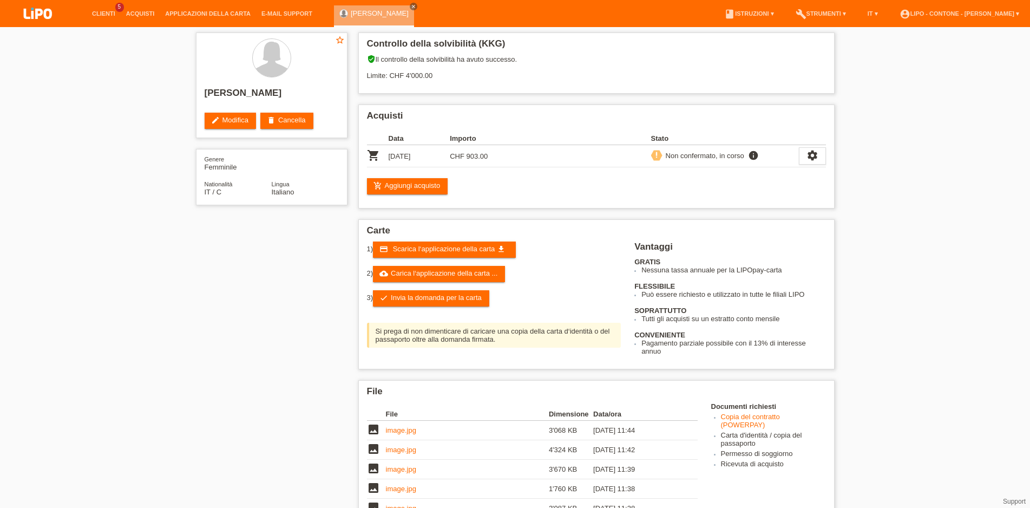
click at [421, 421] on td "image.jpg" at bounding box center [467, 430] width 163 height 19
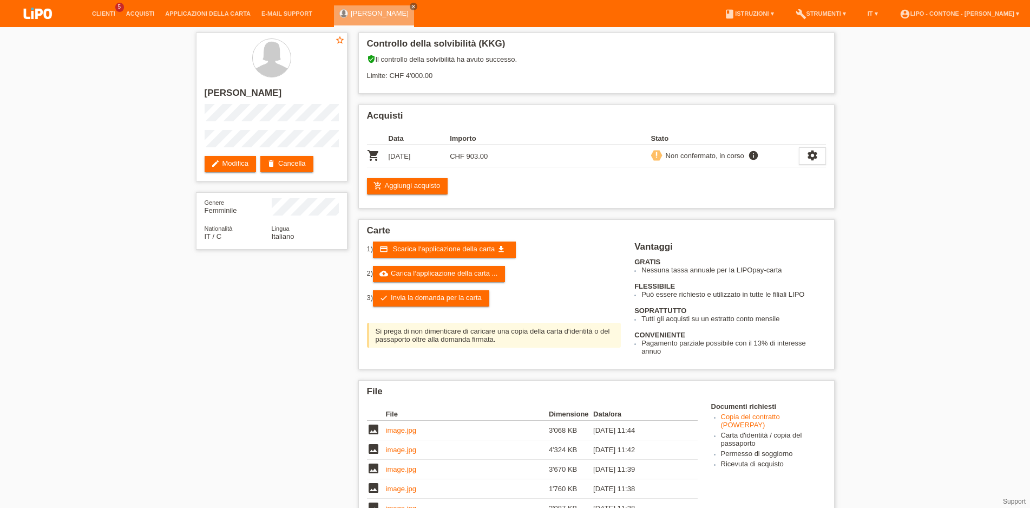
scroll to position [239, 0]
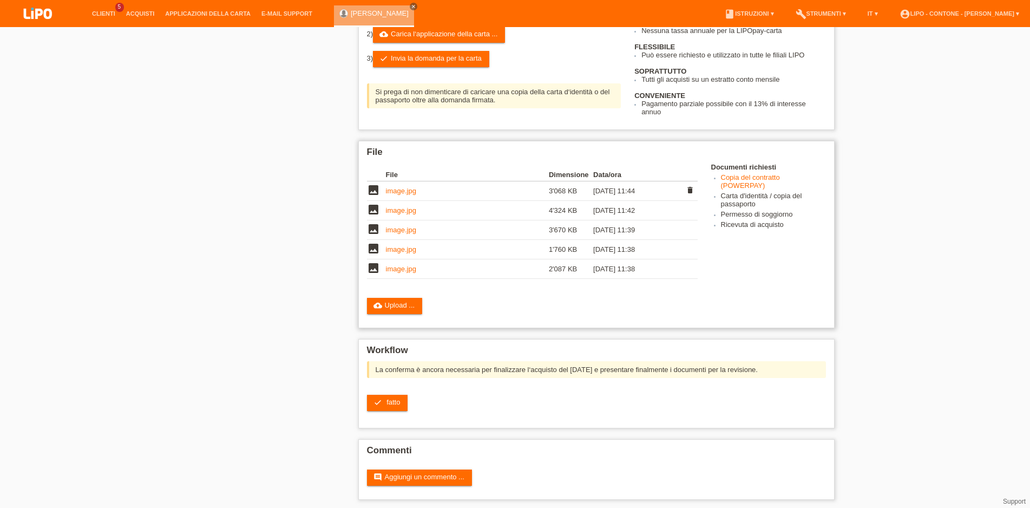
click at [410, 195] on link "image.jpg" at bounding box center [401, 191] width 30 height 8
click at [385, 220] on td "image" at bounding box center [376, 210] width 19 height 19
click at [390, 214] on link "image.jpg" at bounding box center [401, 210] width 30 height 8
click at [397, 234] on link "image.jpg" at bounding box center [401, 230] width 30 height 8
click at [408, 253] on link "image.jpg" at bounding box center [401, 249] width 30 height 8
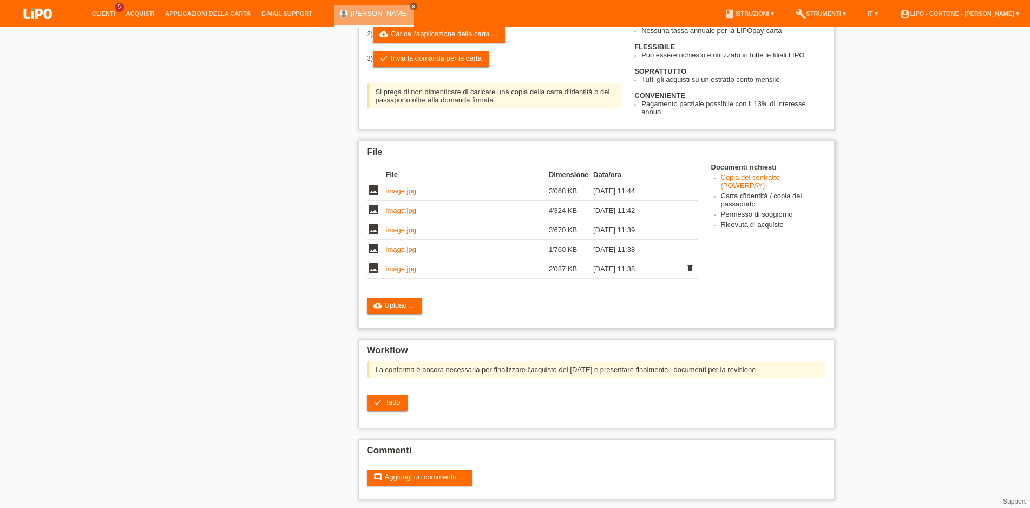
click at [374, 275] on icon "image" at bounding box center [373, 268] width 13 height 13
click at [397, 273] on link "image.jpg" at bounding box center [401, 269] width 30 height 8
click at [406, 253] on link "image.jpg" at bounding box center [401, 249] width 30 height 8
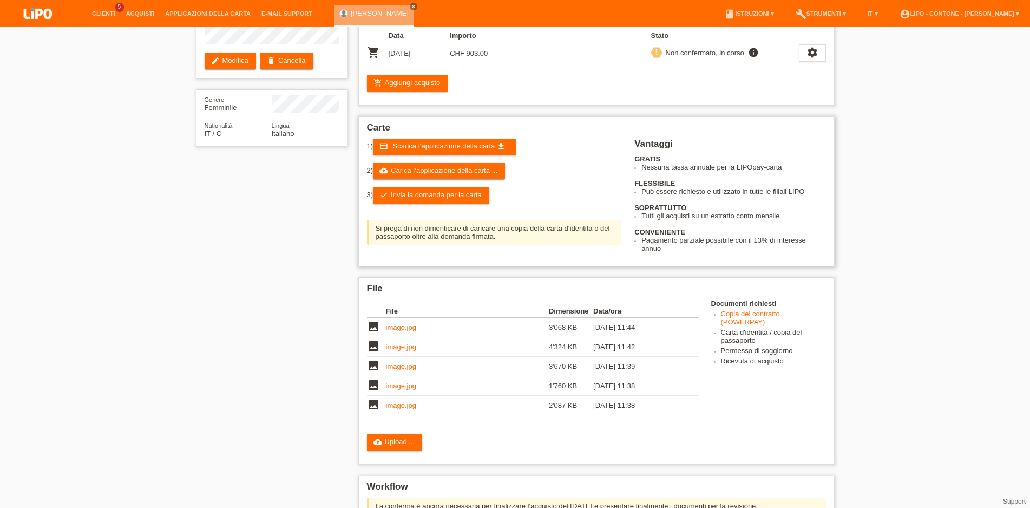
scroll to position [55, 0]
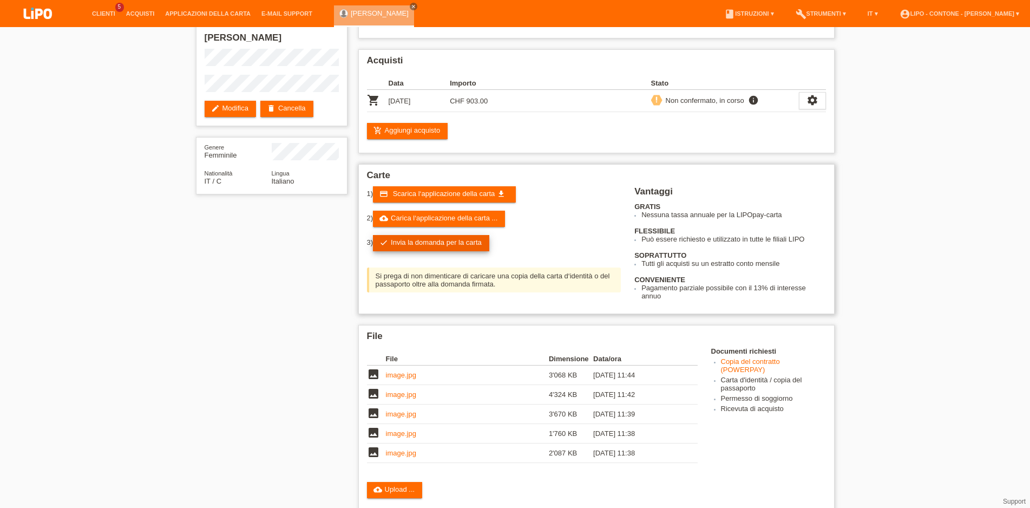
click at [435, 249] on link "check Invia la domanda per la carta" at bounding box center [431, 243] width 116 height 16
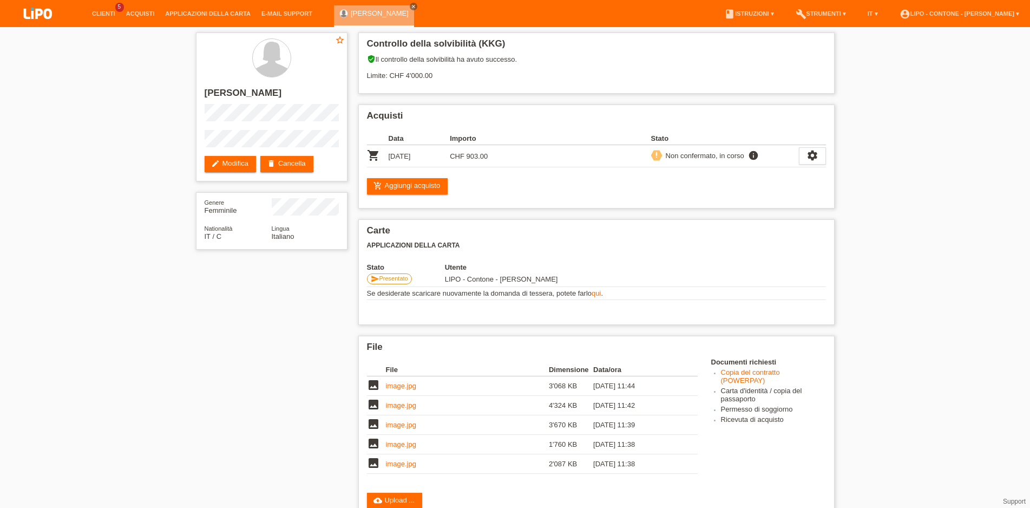
scroll to position [210, 0]
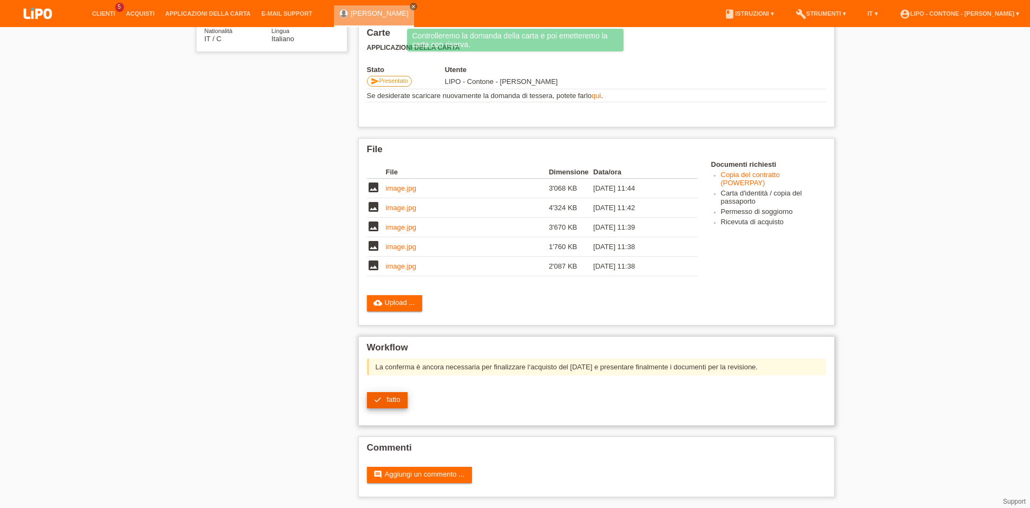
click at [395, 396] on span "fatto" at bounding box center [394, 399] width 14 height 8
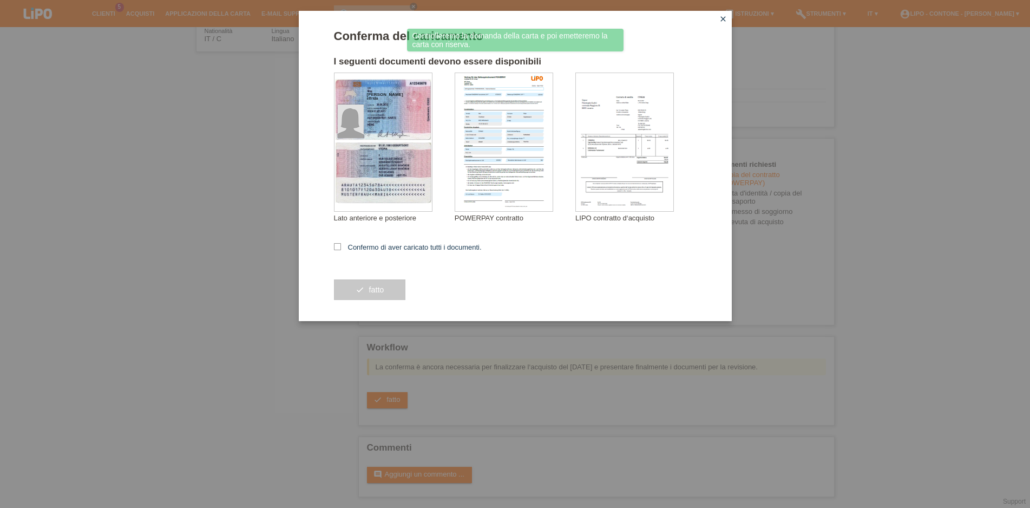
click at [332, 249] on div "Conferma del caricamento I seguenti documenti devono essere disponibili trotti …" at bounding box center [515, 166] width 433 height 310
click at [336, 249] on icon at bounding box center [337, 246] width 7 height 7
click at [336, 249] on input "Confermo di aver caricato tutti i documenti." at bounding box center [337, 246] width 7 height 7
checkbox input "true"
click at [369, 289] on span "fatto" at bounding box center [376, 289] width 15 height 9
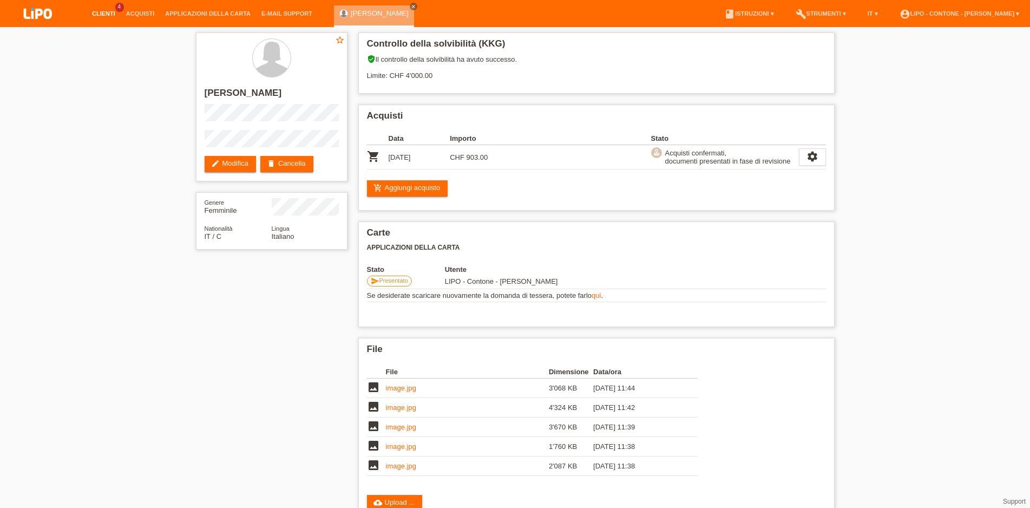
click at [94, 12] on link "Clienti" at bounding box center [104, 13] width 34 height 6
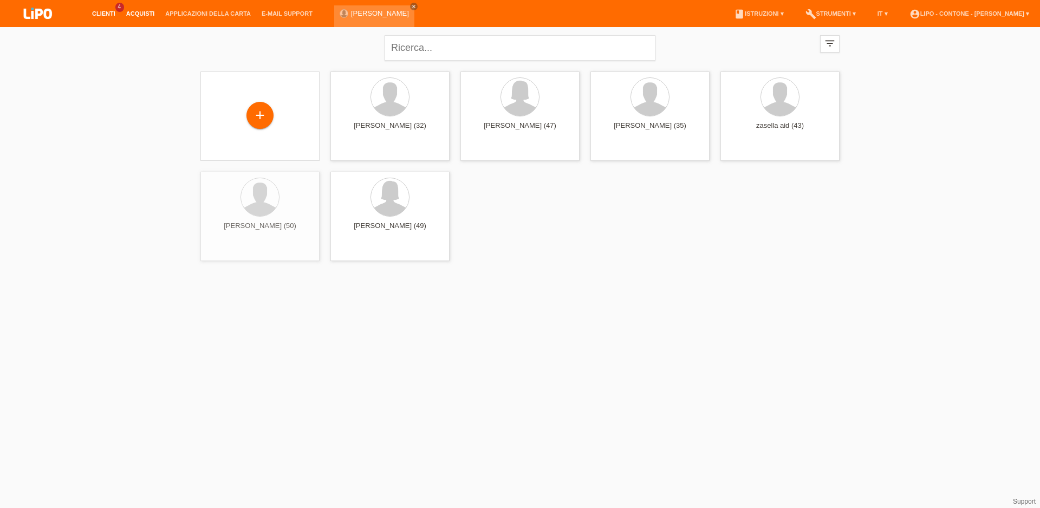
click at [141, 14] on link "Acquisti" at bounding box center [141, 13] width 40 height 6
